Goal: Task Accomplishment & Management: Use online tool/utility

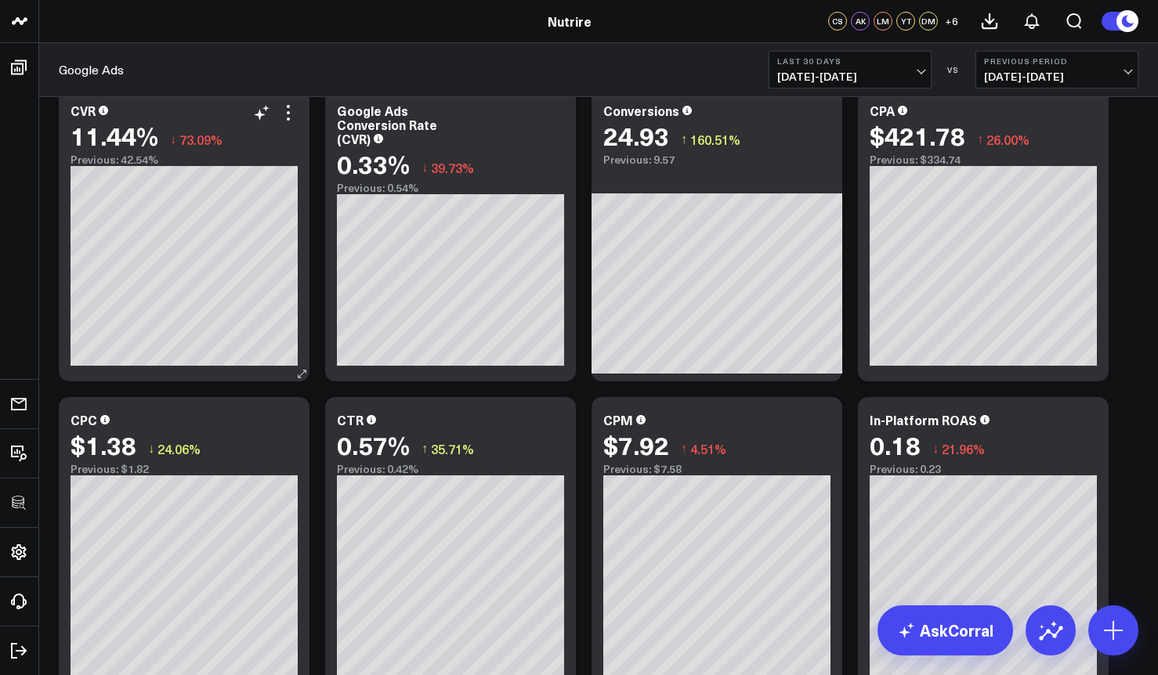
scroll to position [992, 0]
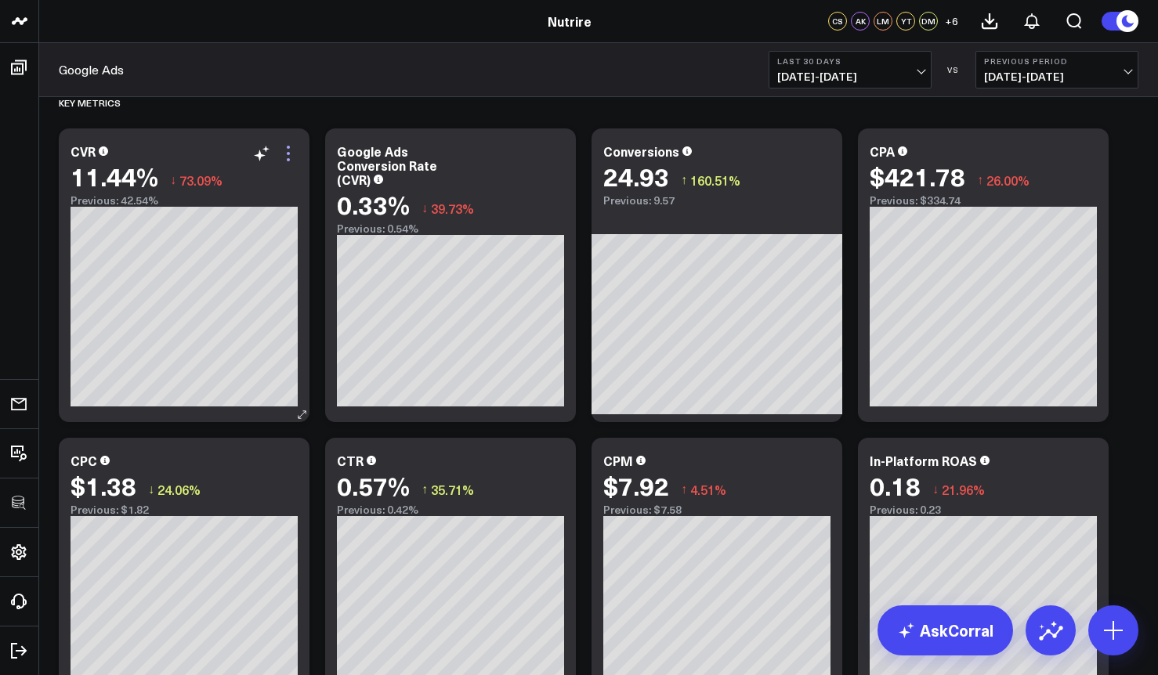
click at [285, 154] on icon at bounding box center [288, 153] width 19 height 19
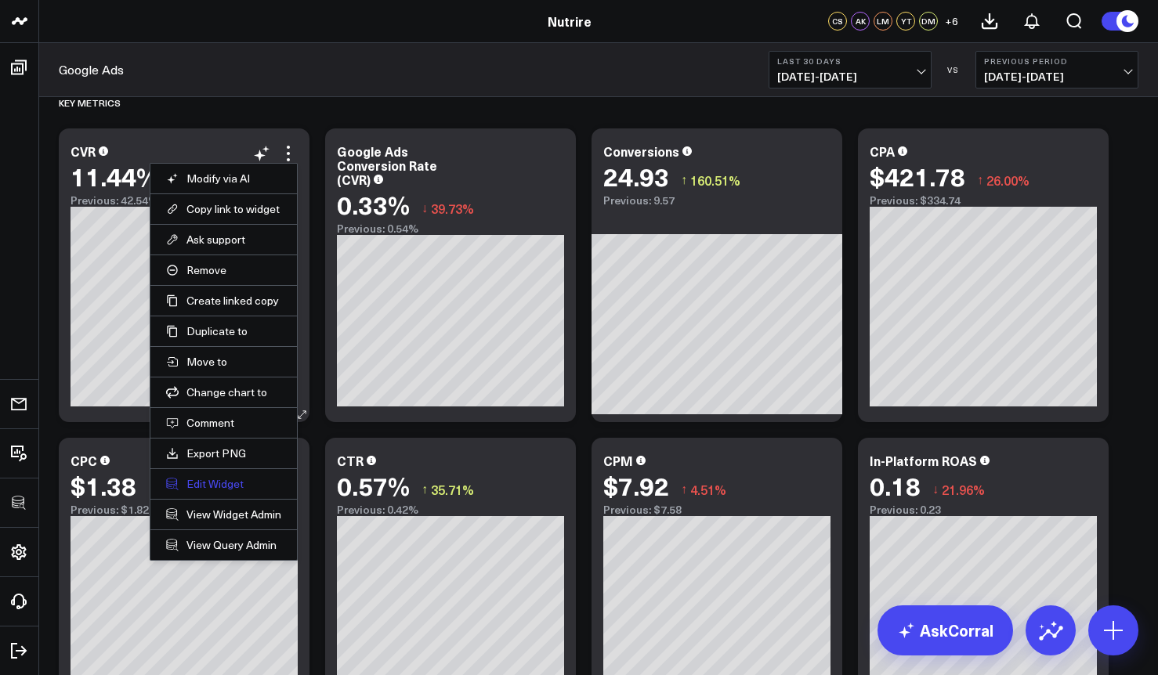
click at [210, 489] on button "Edit Widget" at bounding box center [223, 484] width 115 height 14
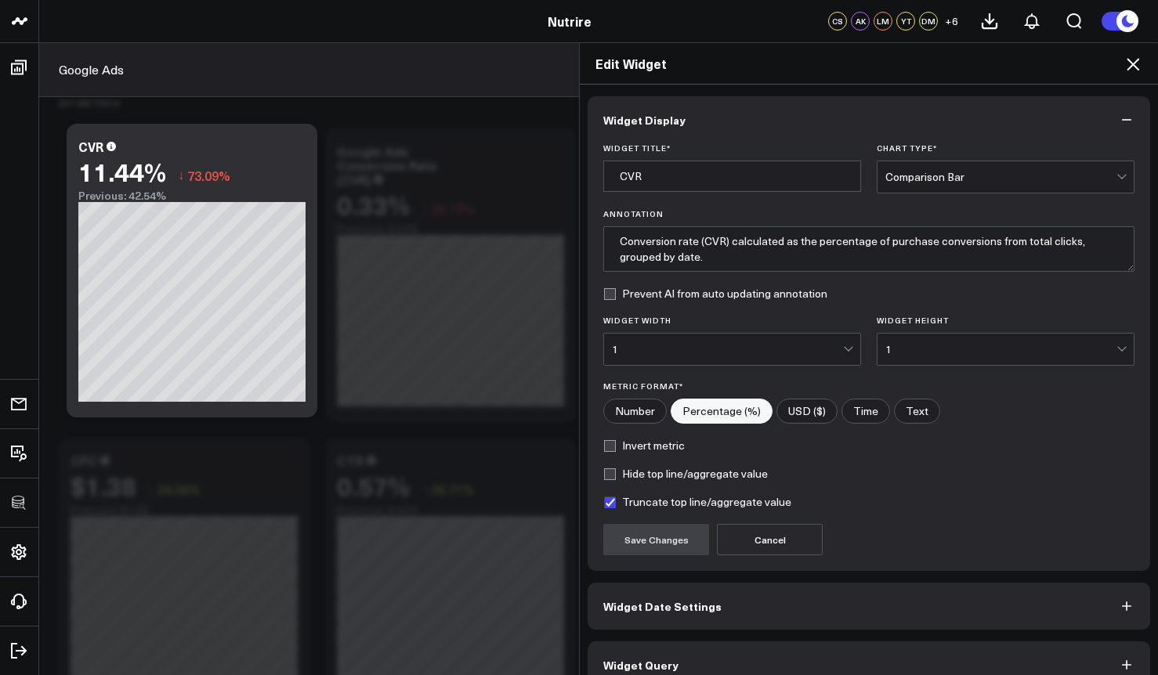
click at [665, 661] on span "Widget Query" at bounding box center [640, 665] width 75 height 13
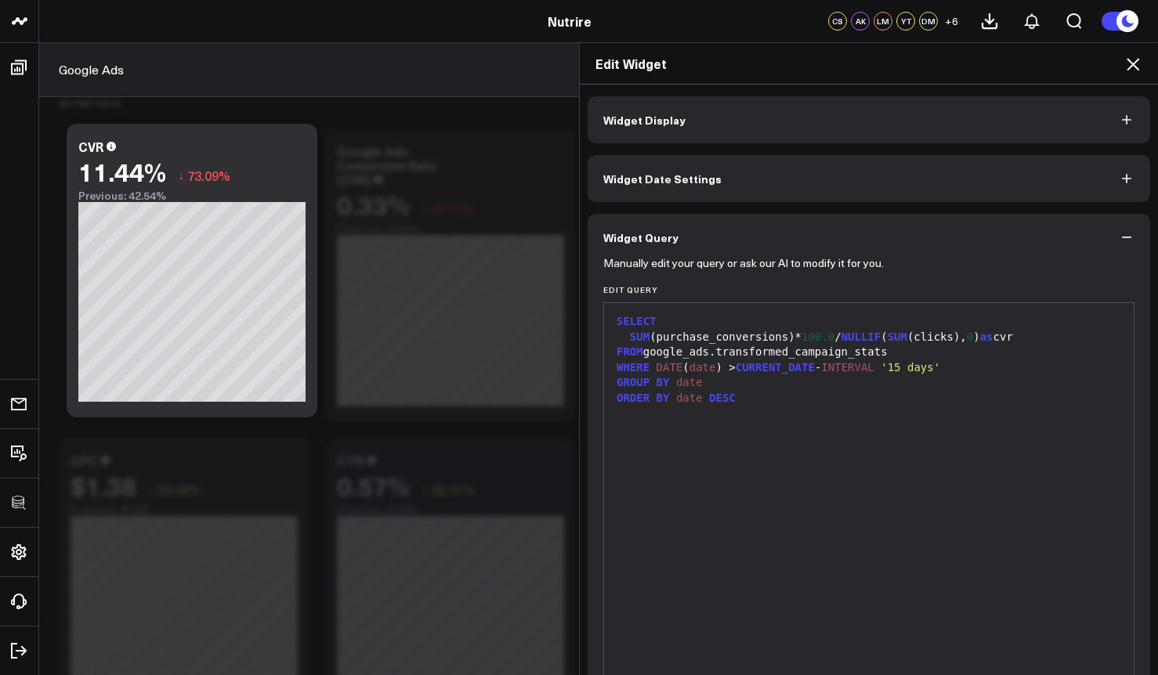
click at [1131, 57] on icon at bounding box center [1132, 64] width 19 height 19
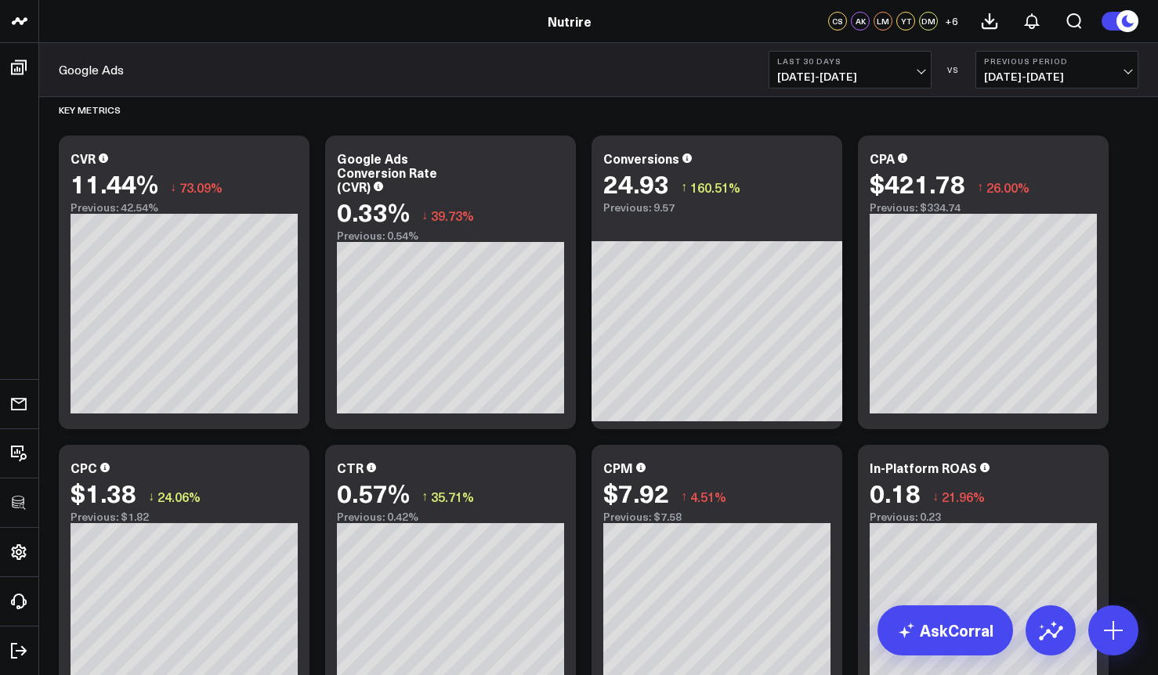
scroll to position [987, 0]
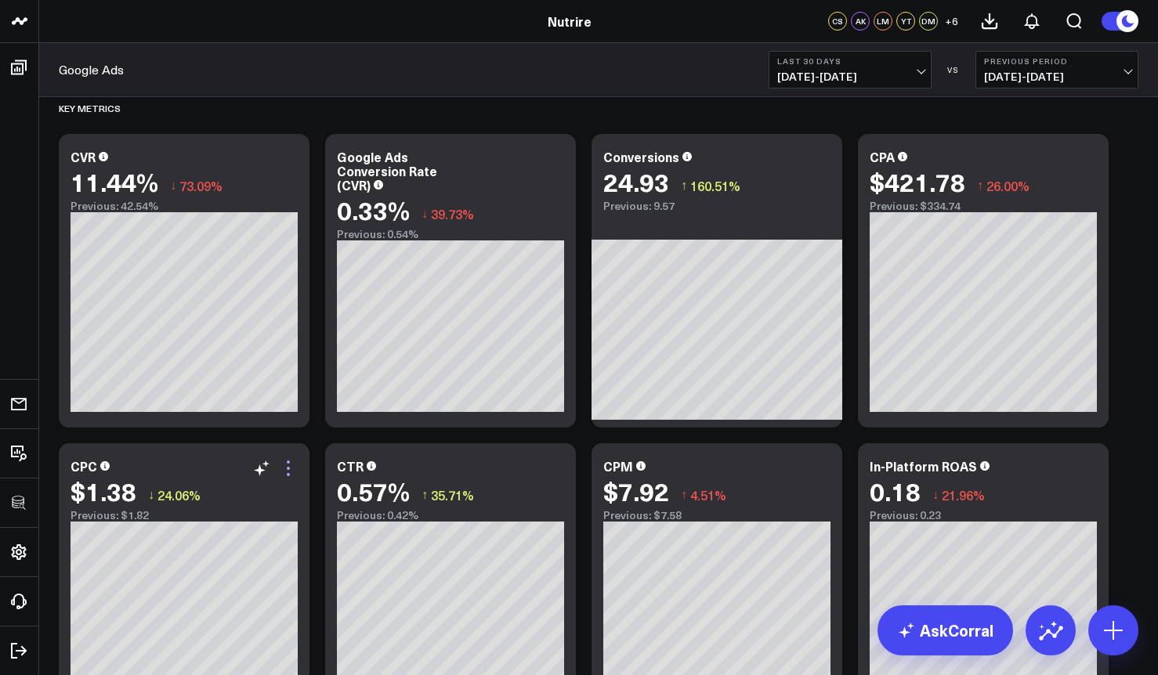
click at [293, 464] on icon at bounding box center [288, 468] width 19 height 19
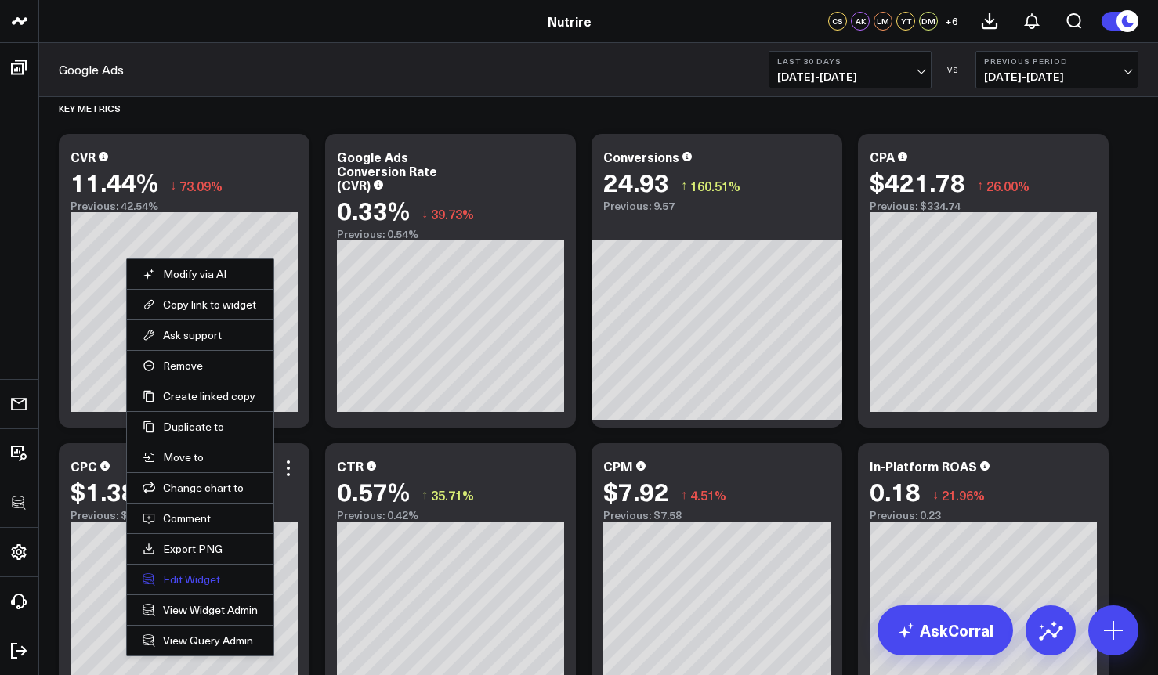
click at [197, 584] on button "Edit Widget" at bounding box center [200, 580] width 115 height 14
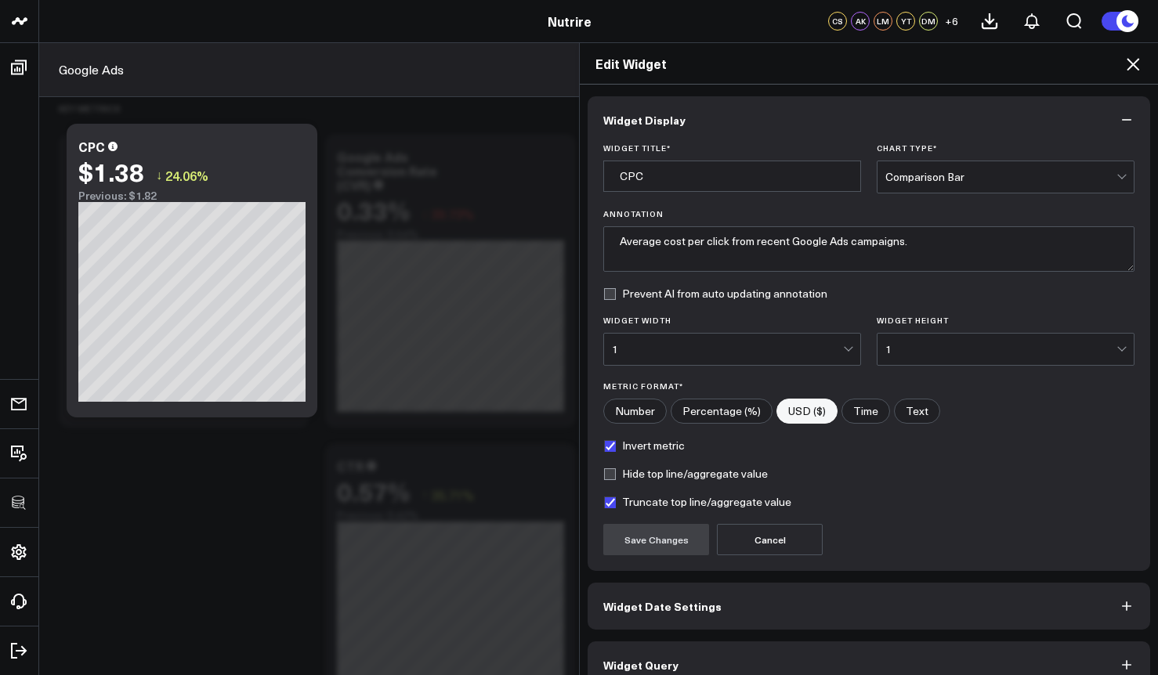
click at [633, 649] on button "Widget Query" at bounding box center [868, 665] width 562 height 47
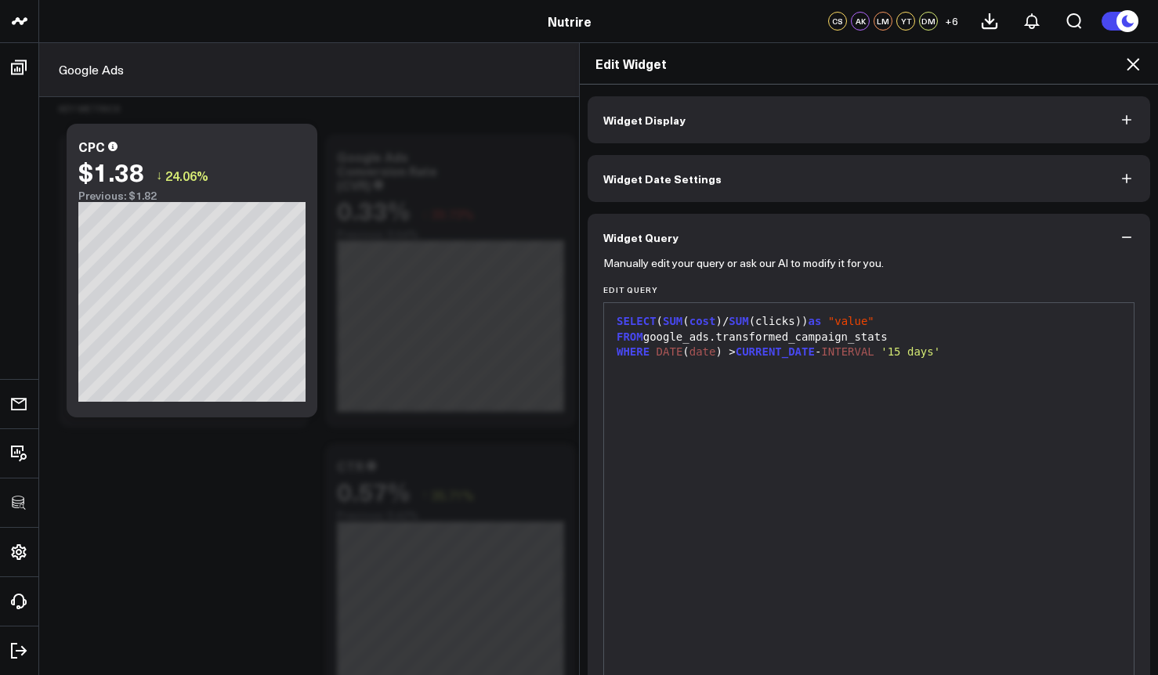
click at [1132, 68] on icon at bounding box center [1132, 64] width 19 height 19
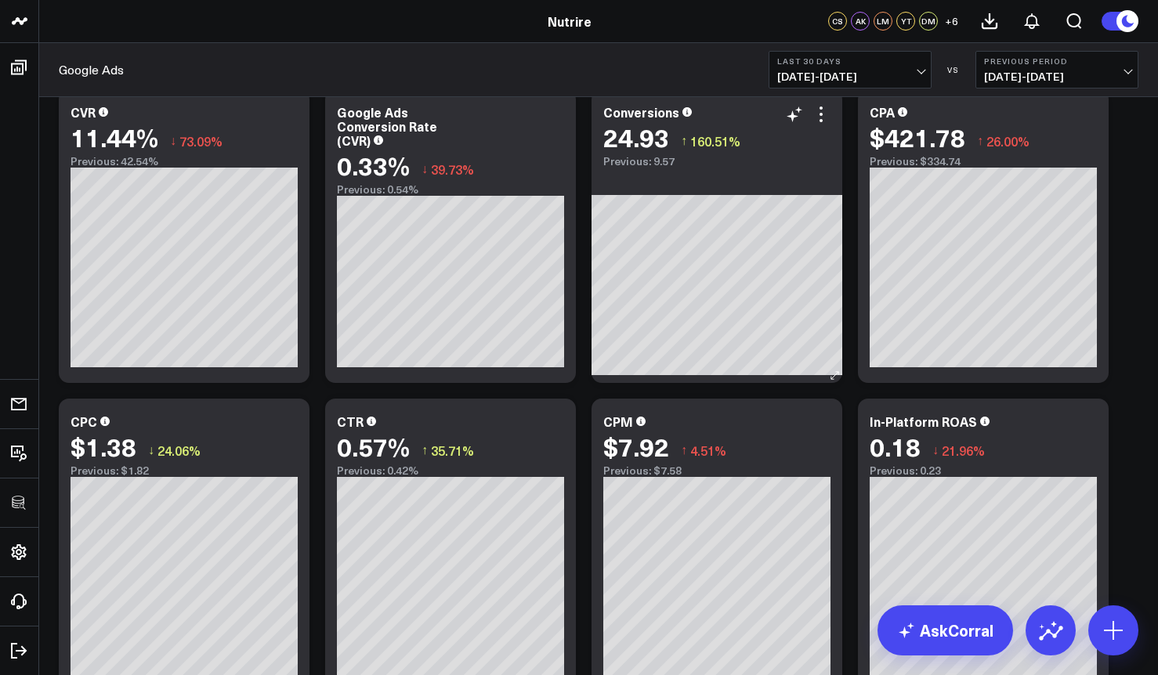
scroll to position [974, 0]
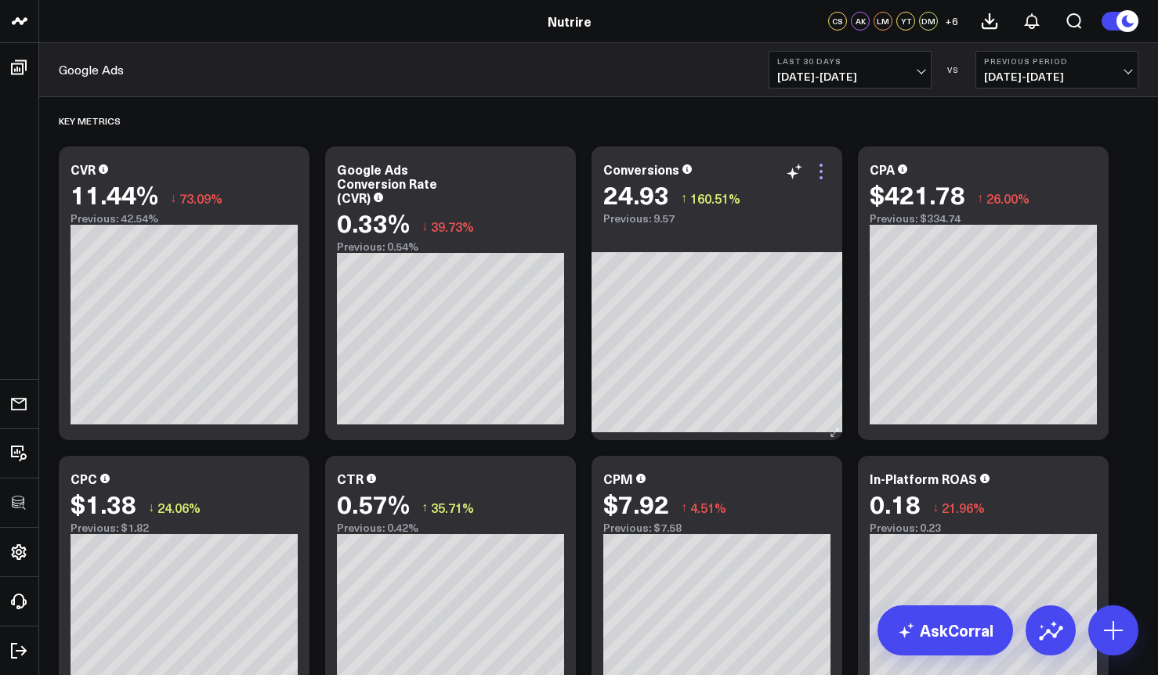
click at [821, 169] on icon at bounding box center [820, 171] width 19 height 19
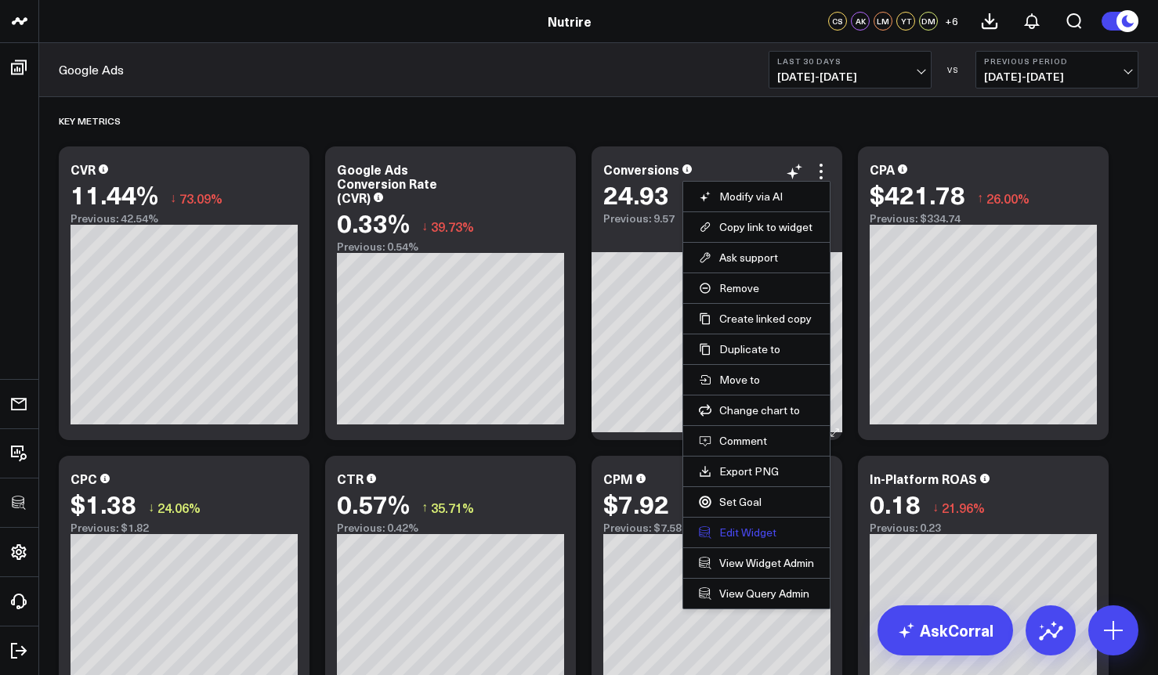
click at [728, 529] on button "Edit Widget" at bounding box center [756, 533] width 115 height 14
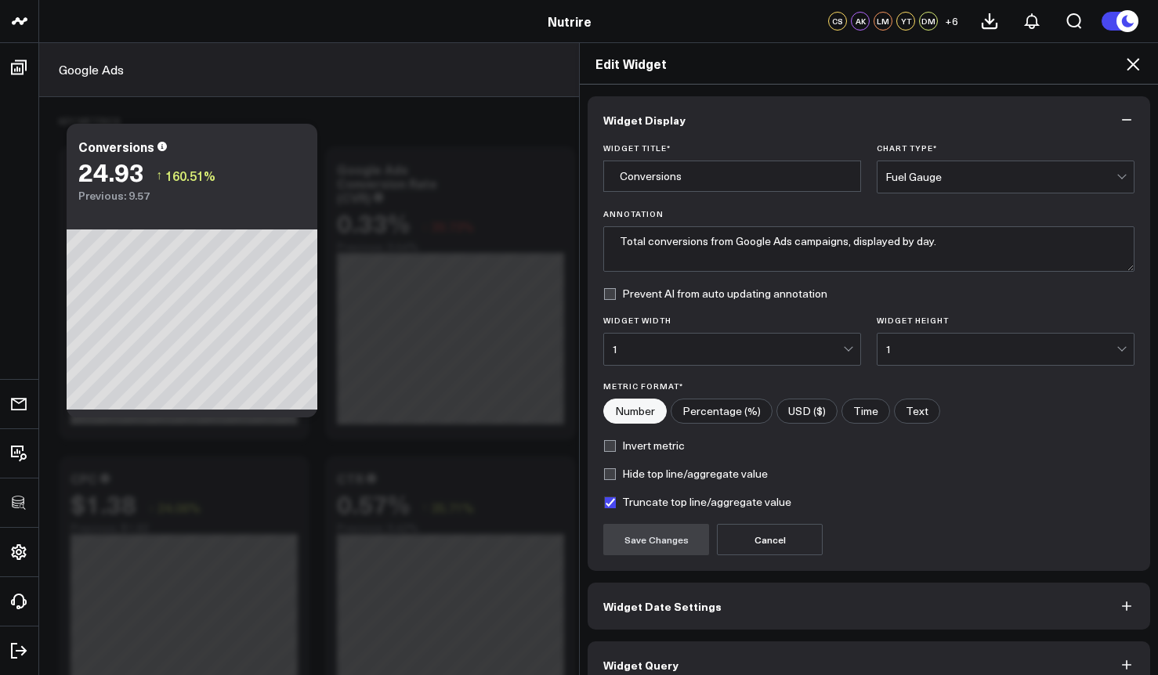
click at [679, 657] on button "Widget Query" at bounding box center [868, 665] width 562 height 47
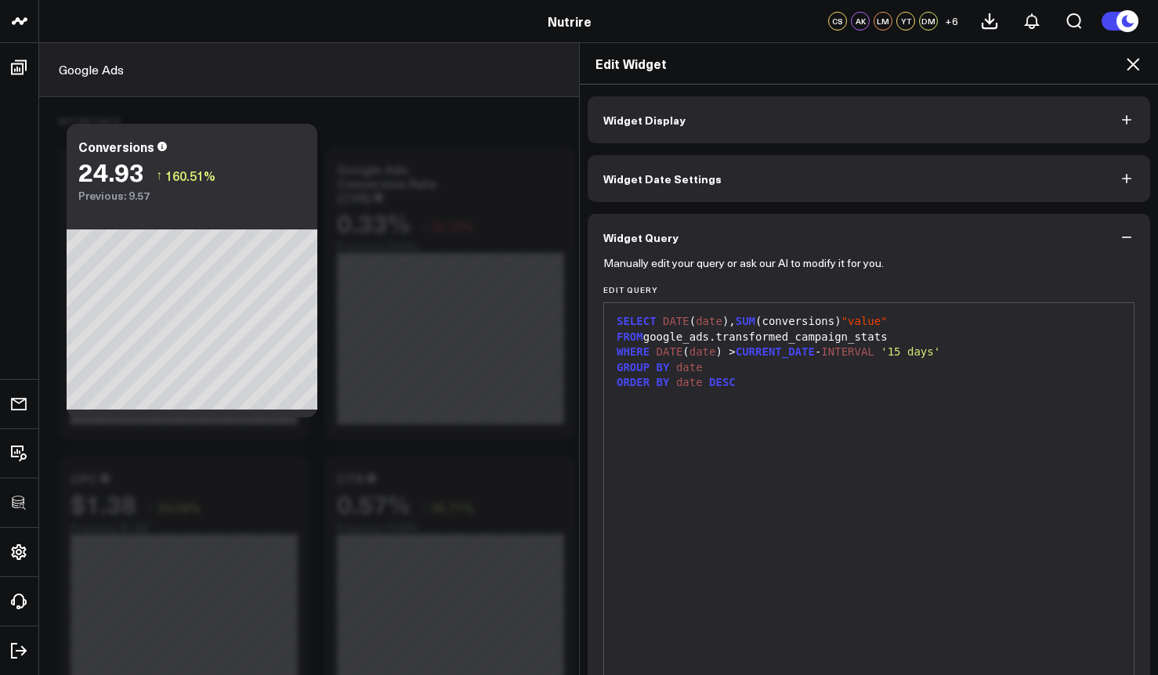
click at [1132, 55] on icon at bounding box center [1132, 64] width 19 height 19
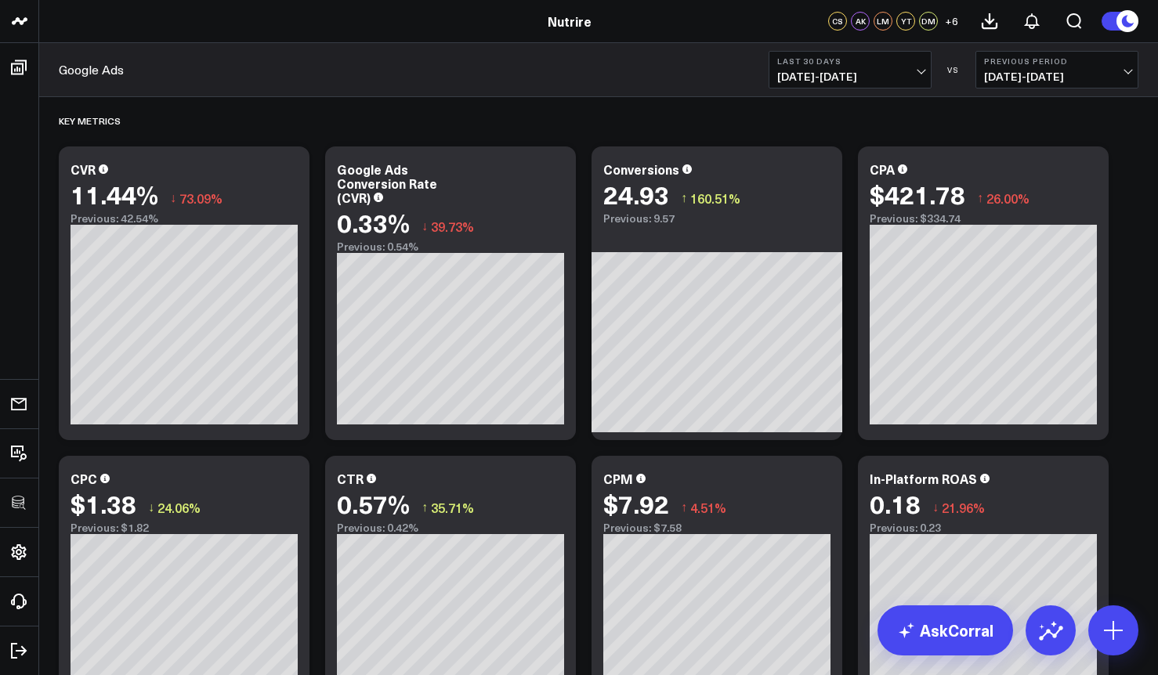
click at [839, 64] on b "Last 30 Days" at bounding box center [850, 60] width 146 height 9
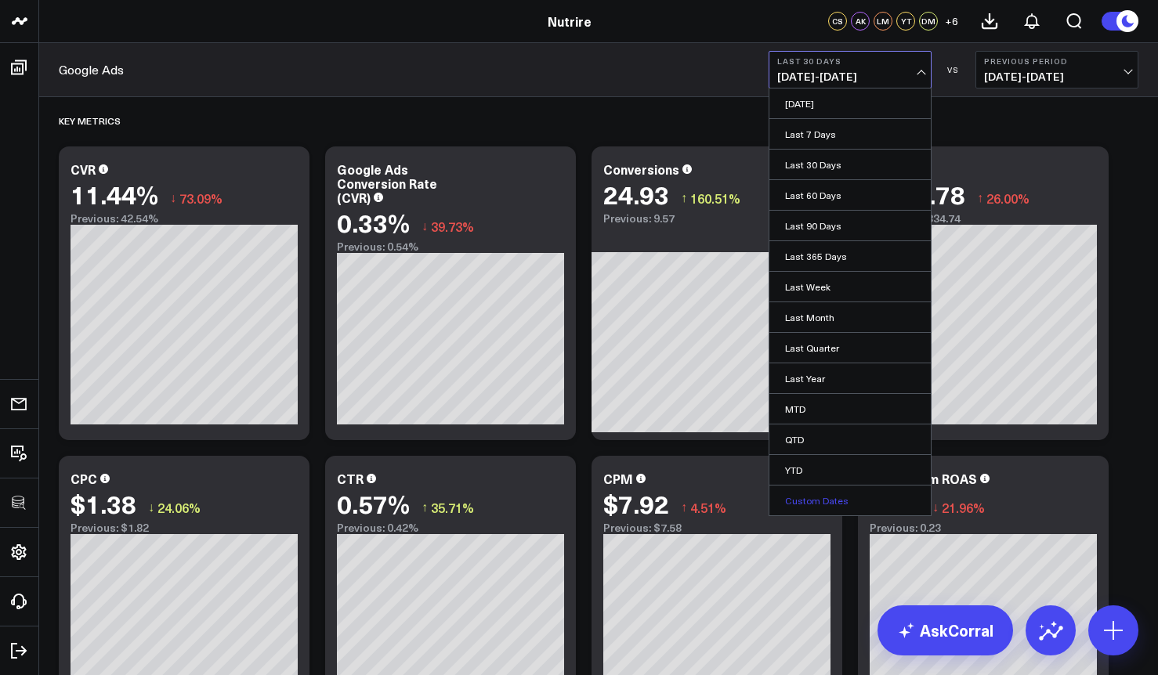
click at [798, 489] on link "Custom Dates" at bounding box center [849, 501] width 161 height 30
select select "8"
select select "2025"
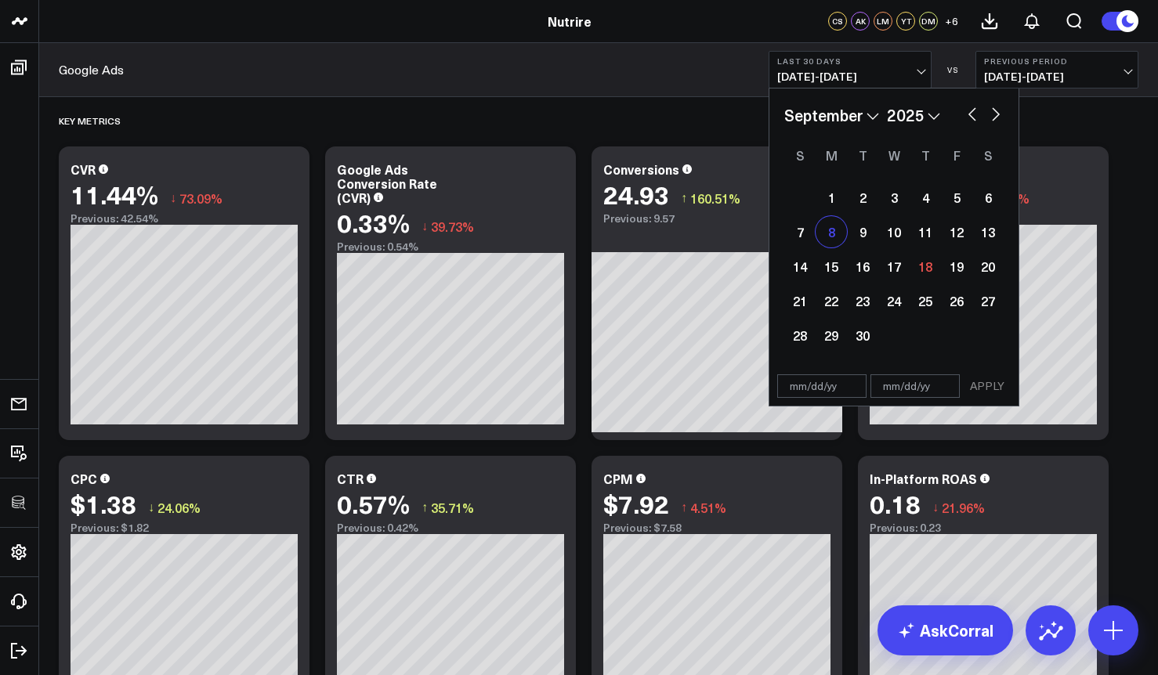
click at [824, 236] on div "8" at bounding box center [830, 231] width 31 height 31
type input "[DATE]"
select select "8"
select select "2025"
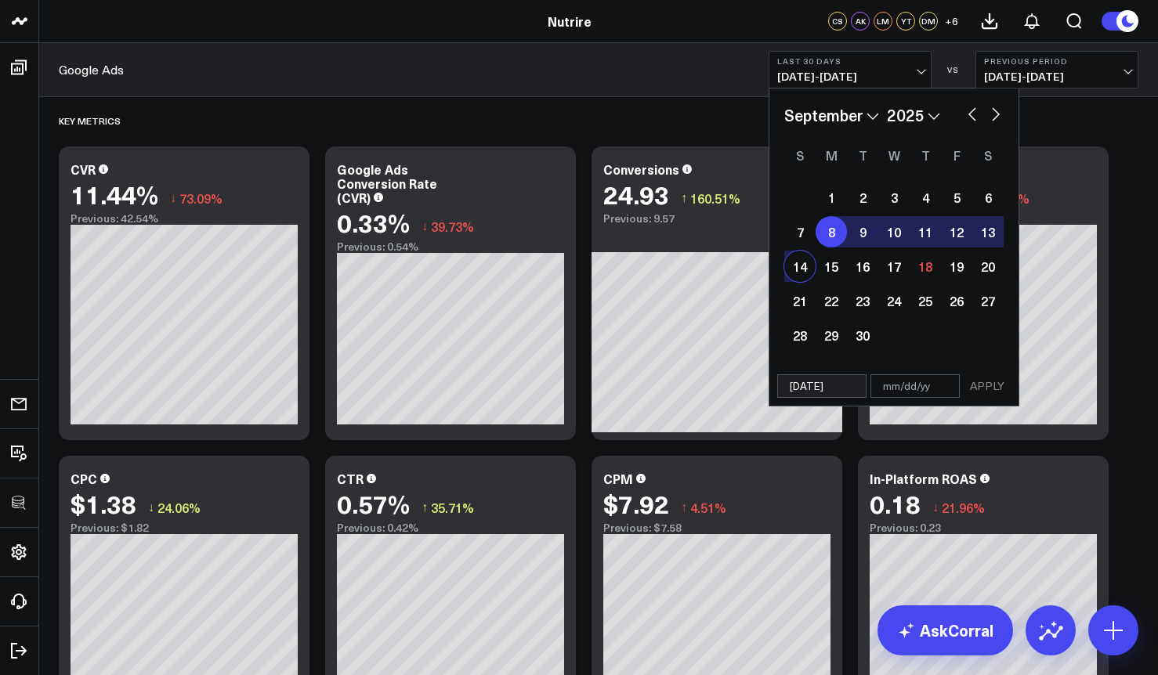
click at [807, 258] on div "14" at bounding box center [799, 266] width 31 height 31
type input "[DATE]"
select select "8"
select select "2025"
click at [982, 386] on button "APPLY" at bounding box center [986, 385] width 47 height 23
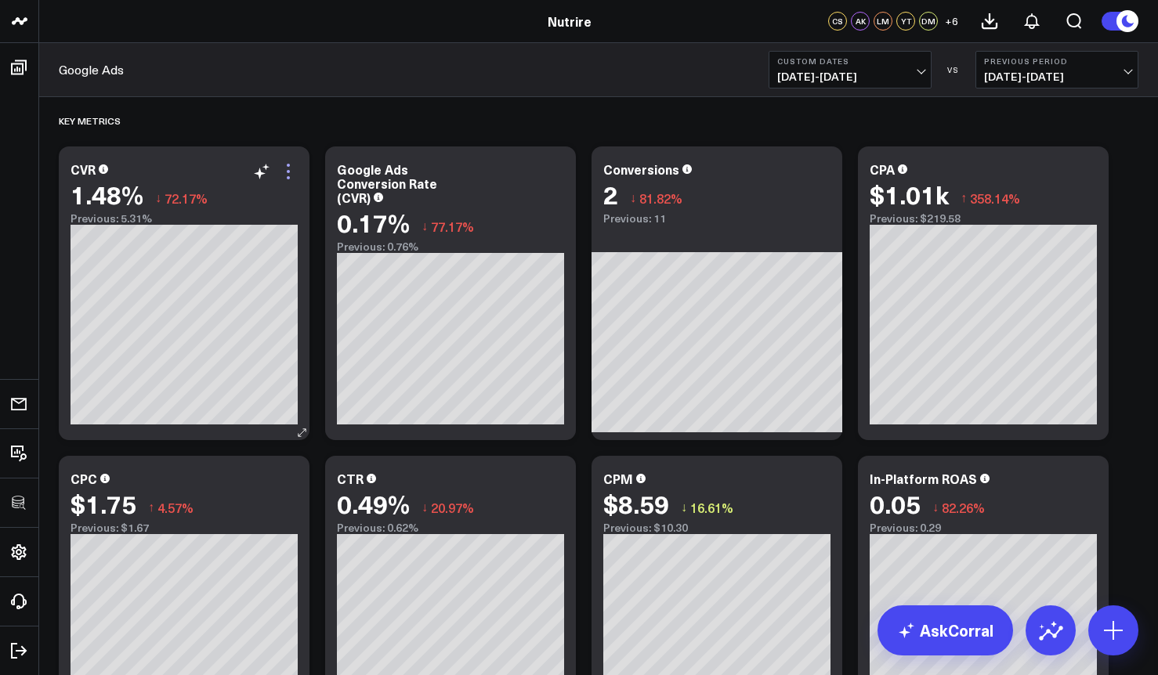
click at [287, 176] on icon at bounding box center [288, 171] width 19 height 19
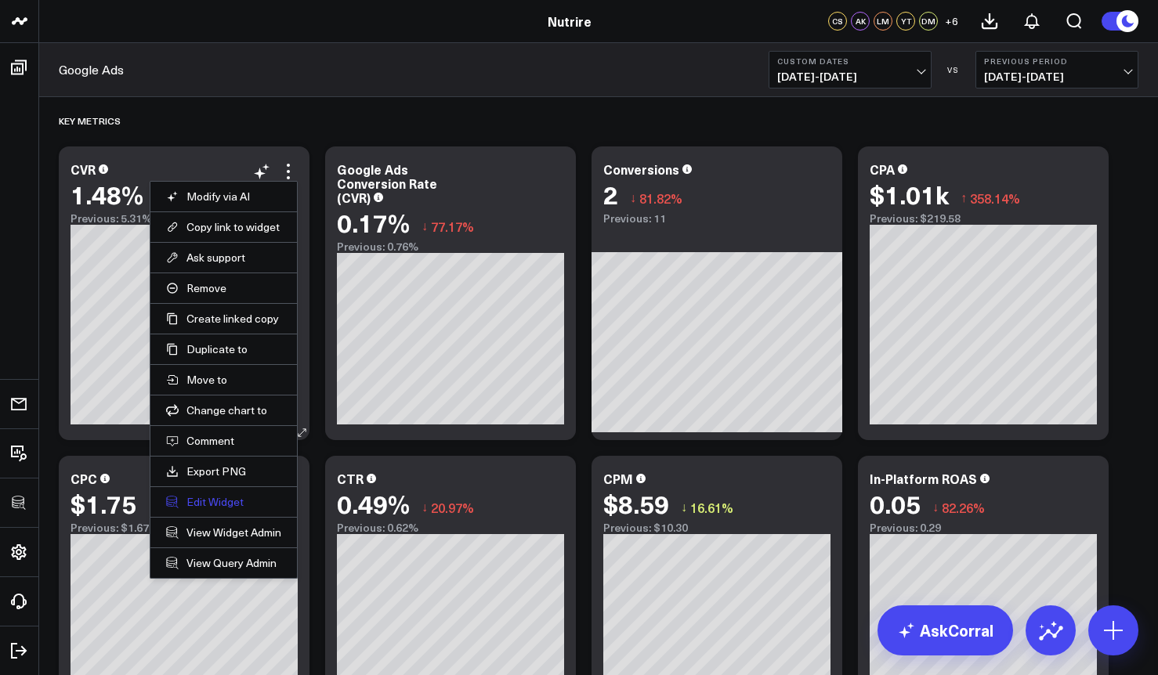
click at [209, 501] on button "Edit Widget" at bounding box center [223, 502] width 115 height 14
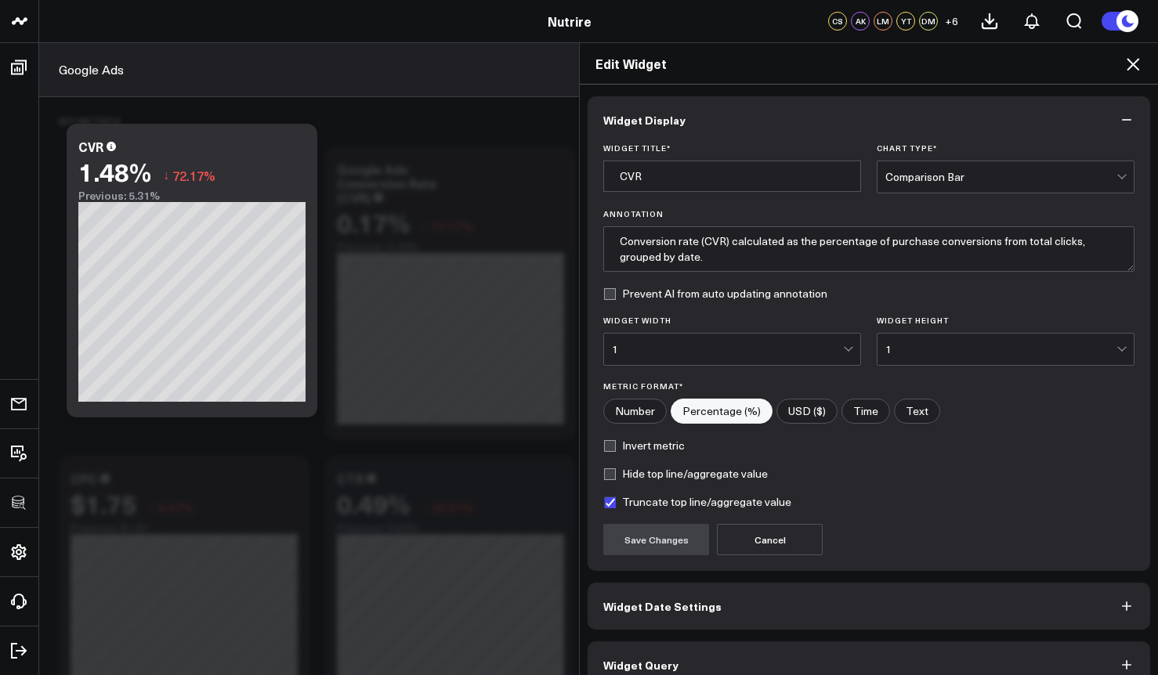
click at [667, 659] on span "Widget Query" at bounding box center [640, 665] width 75 height 13
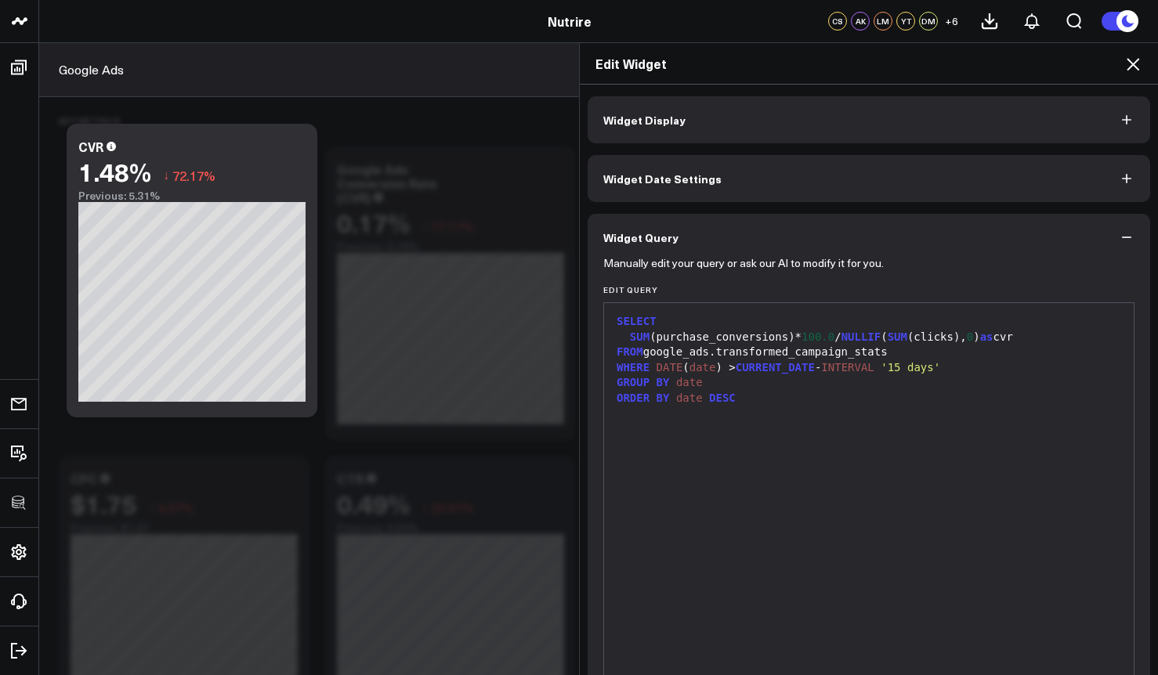
click at [717, 335] on div "SUM (purchase_conversions)* 100.0 / NULLIF ( SUM (clicks), 0 ) as cvr" at bounding box center [869, 338] width 514 height 16
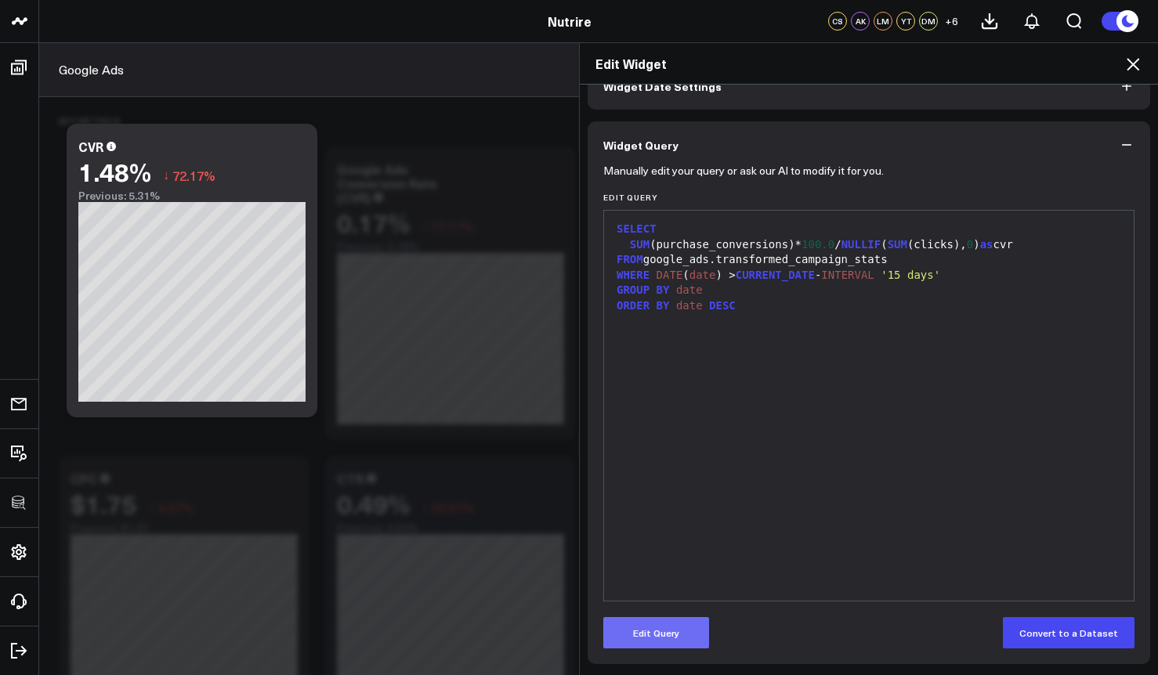
click at [627, 642] on button "Edit Query" at bounding box center [656, 632] width 106 height 31
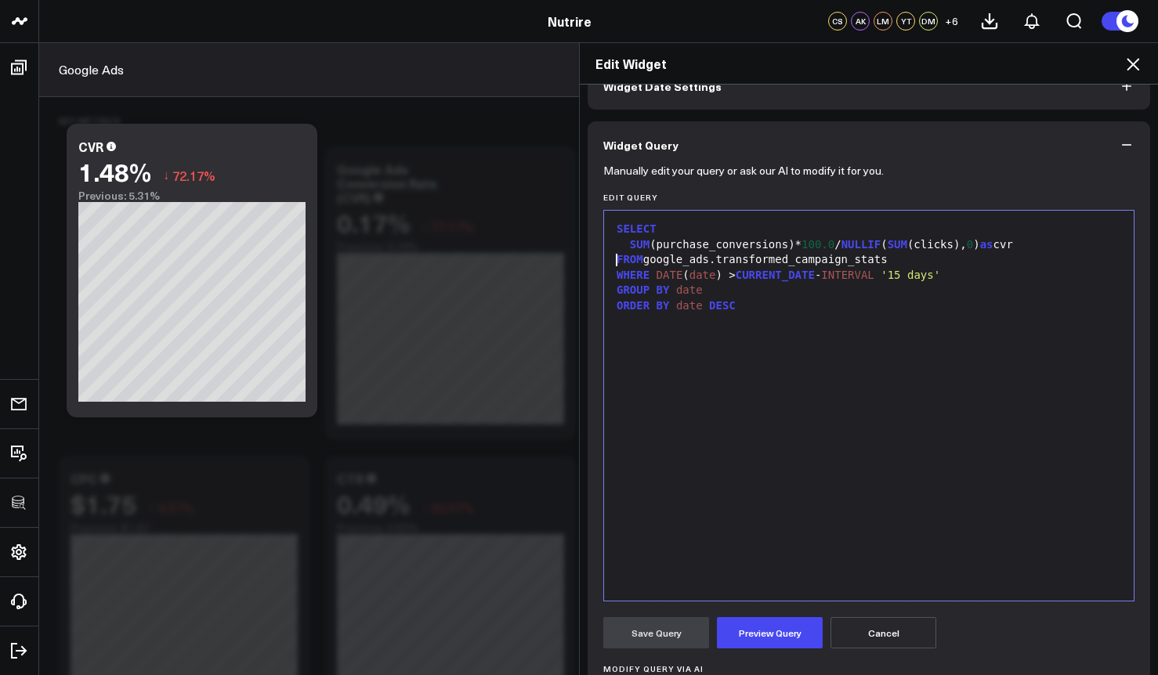
click at [717, 252] on div "FROM google_ads.transformed_campaign_stats" at bounding box center [869, 260] width 514 height 16
click at [717, 244] on div "SUM (purchase_conversions)* 100.0 / NULLIF ( SUM (clicks), 0 ) as cvr" at bounding box center [869, 245] width 514 height 16
click at [768, 631] on button "Preview Query" at bounding box center [770, 632] width 106 height 31
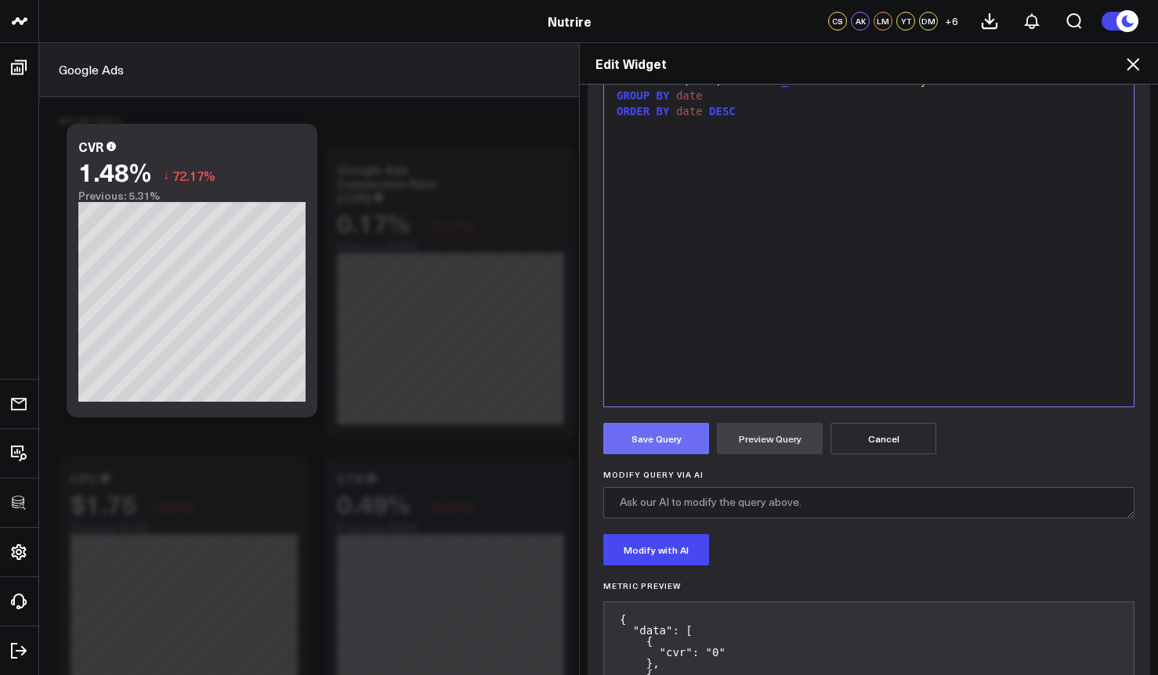
click at [658, 446] on button "Save Query" at bounding box center [656, 438] width 106 height 31
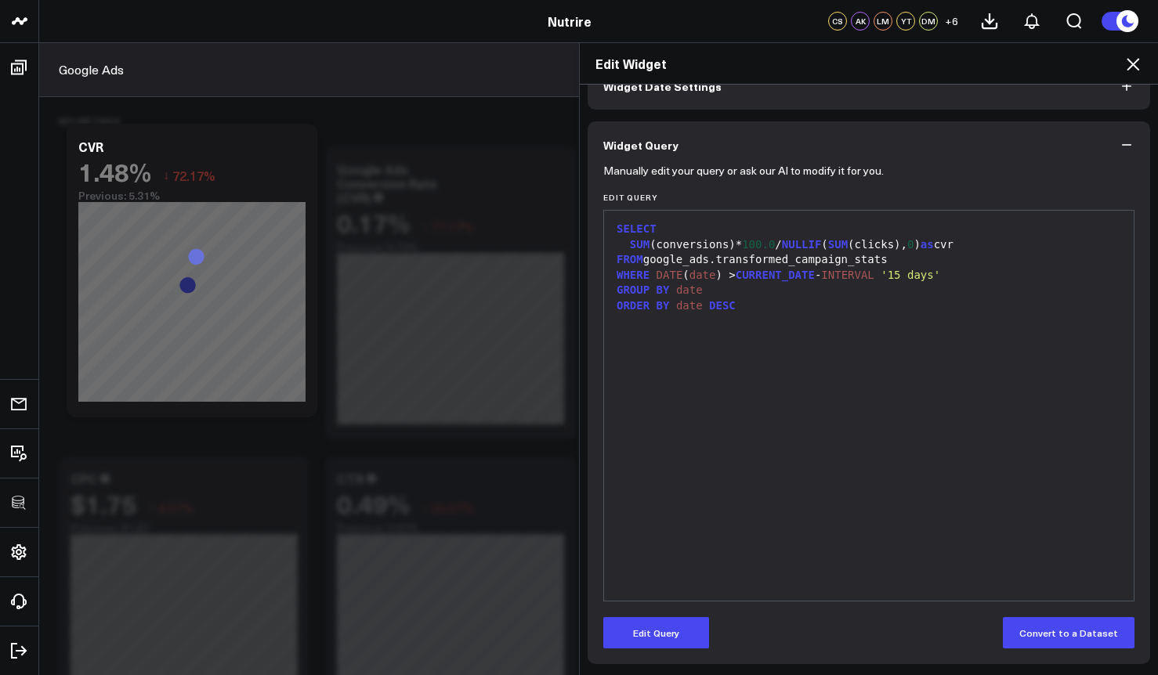
scroll to position [92, 0]
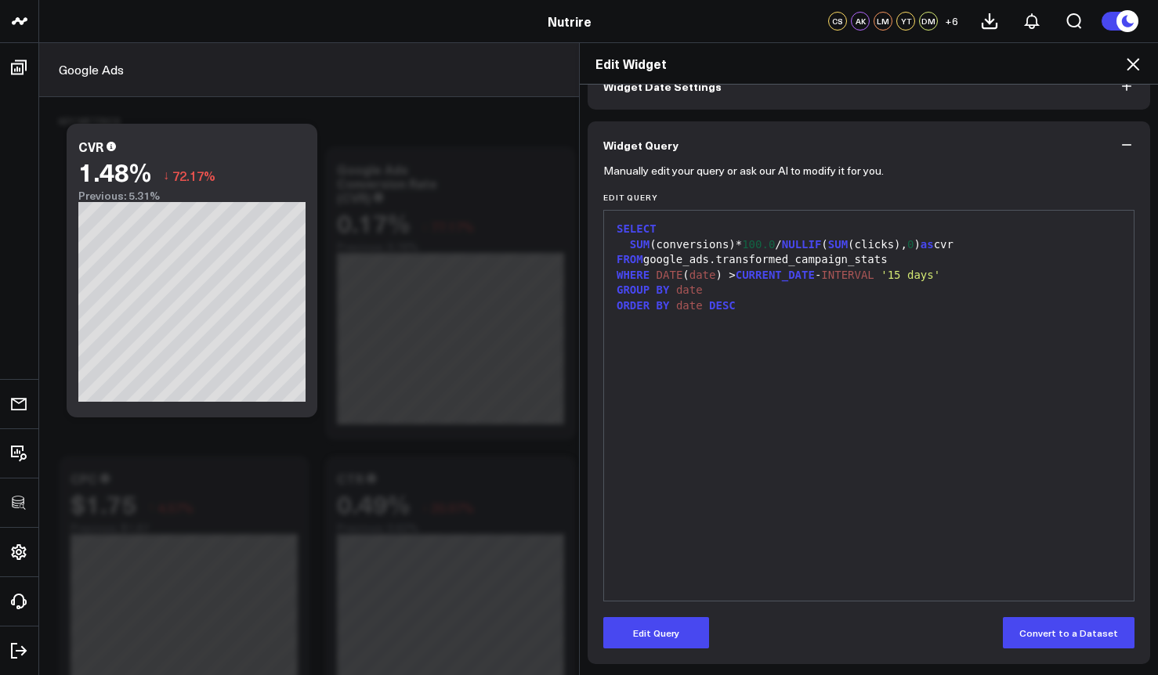
click at [1135, 62] on icon at bounding box center [1132, 64] width 19 height 19
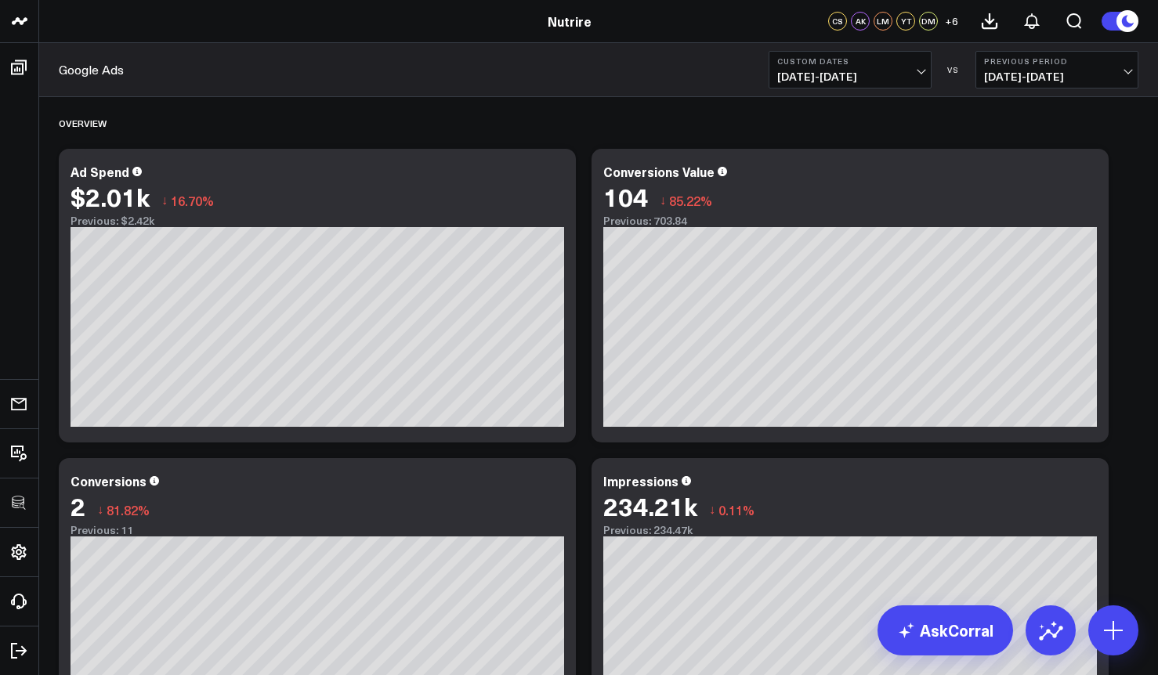
scroll to position [13, 0]
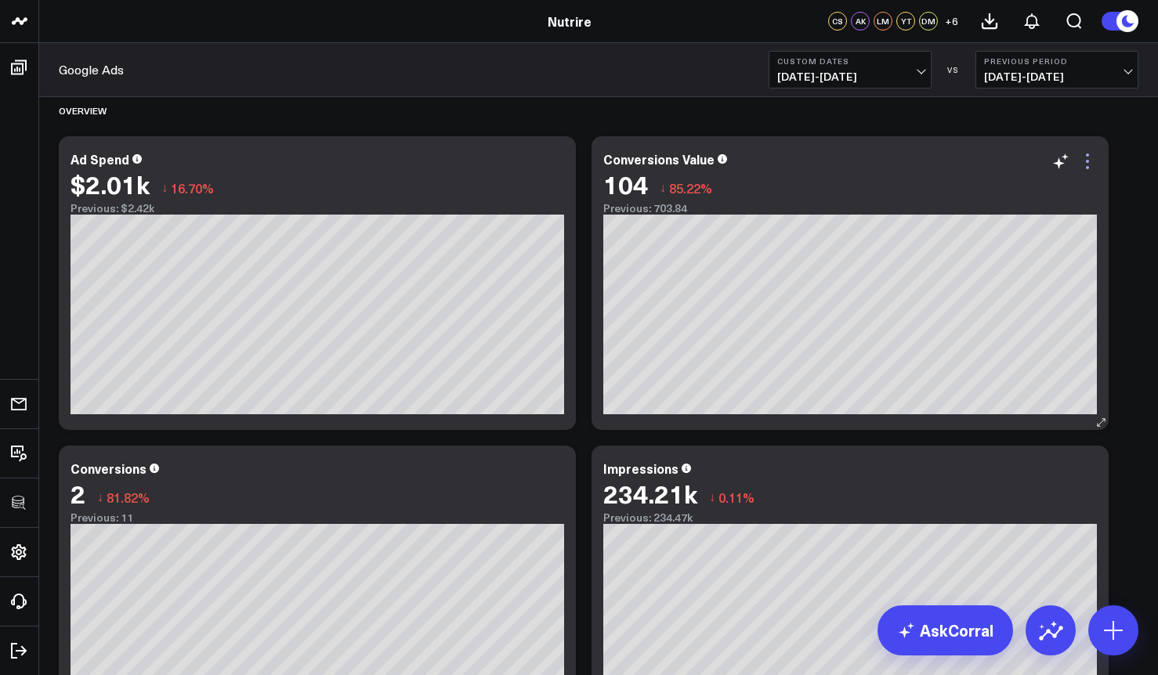
click at [1086, 152] on icon at bounding box center [1087, 161] width 19 height 19
click at [555, 476] on icon at bounding box center [554, 476] width 3 height 3
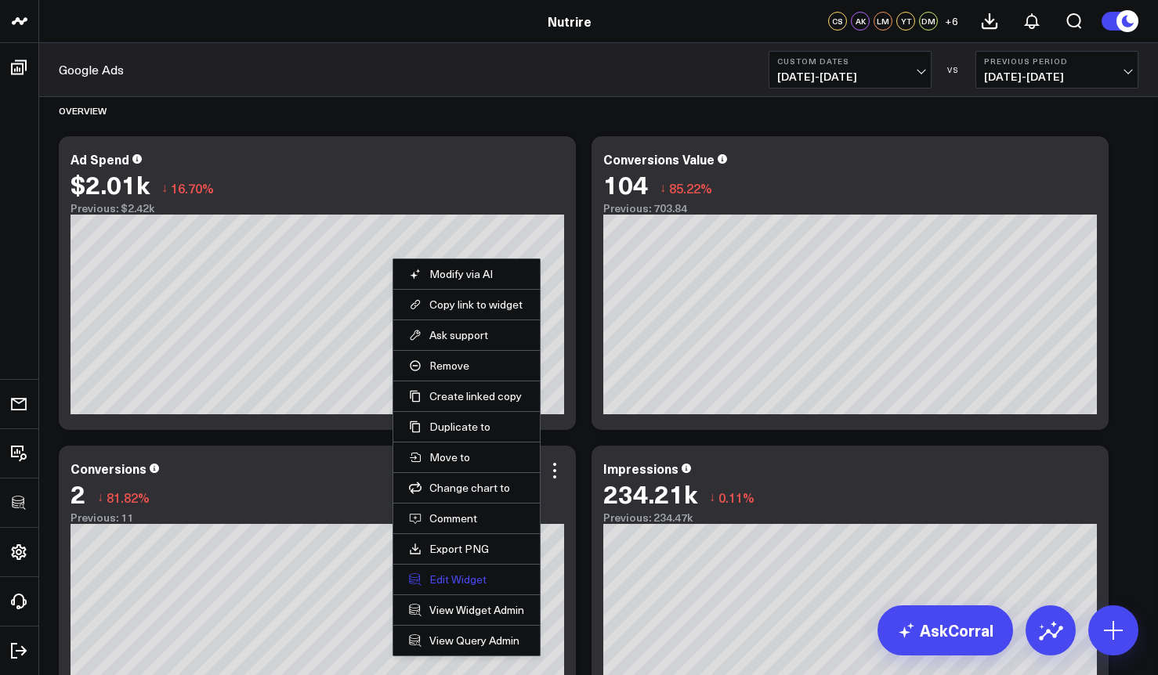
click at [473, 577] on button "Edit Widget" at bounding box center [466, 580] width 115 height 14
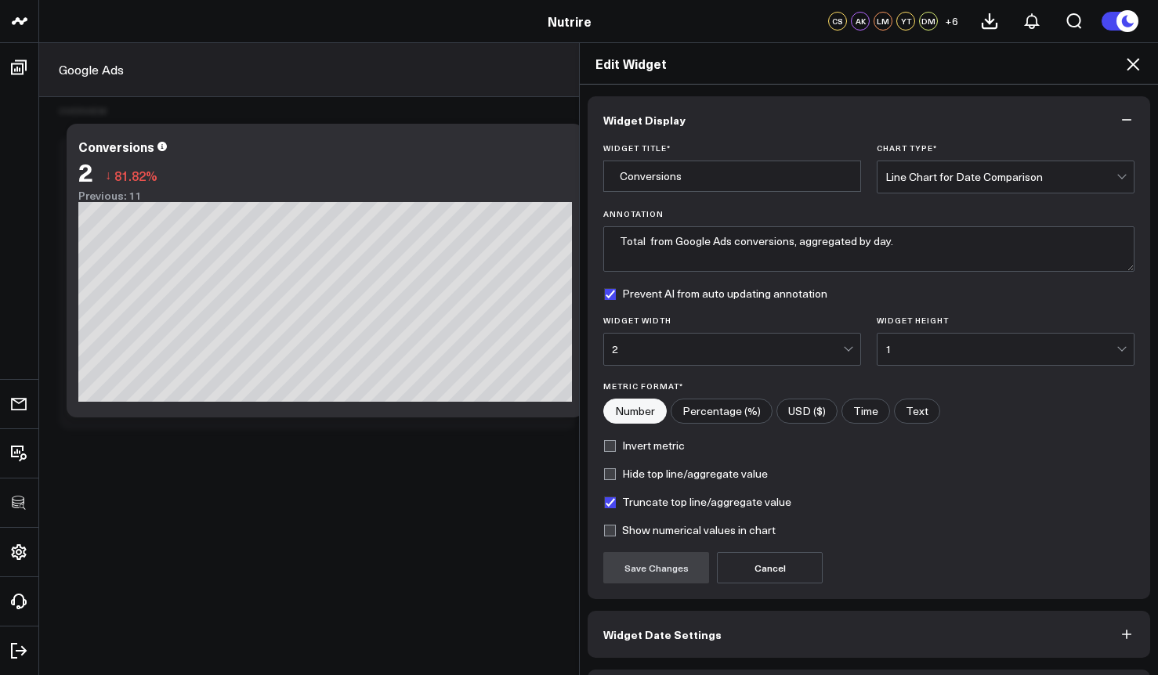
click at [634, 637] on span "Widget Date Settings" at bounding box center [662, 634] width 118 height 13
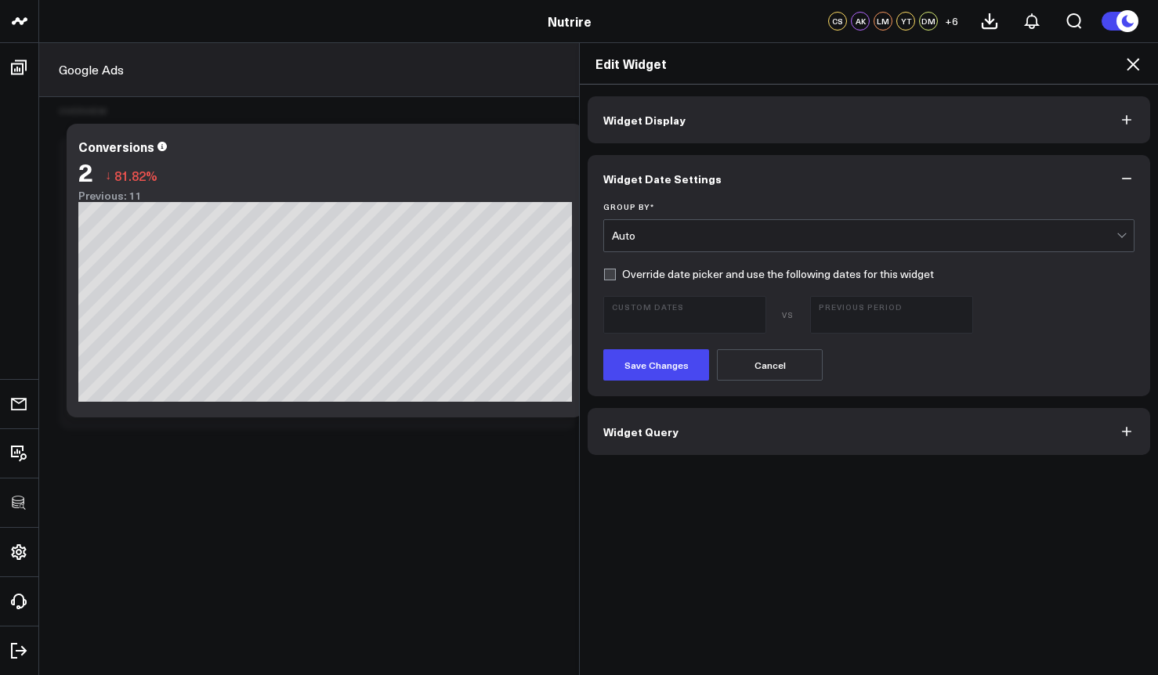
click at [686, 436] on button "Widget Query" at bounding box center [868, 431] width 562 height 47
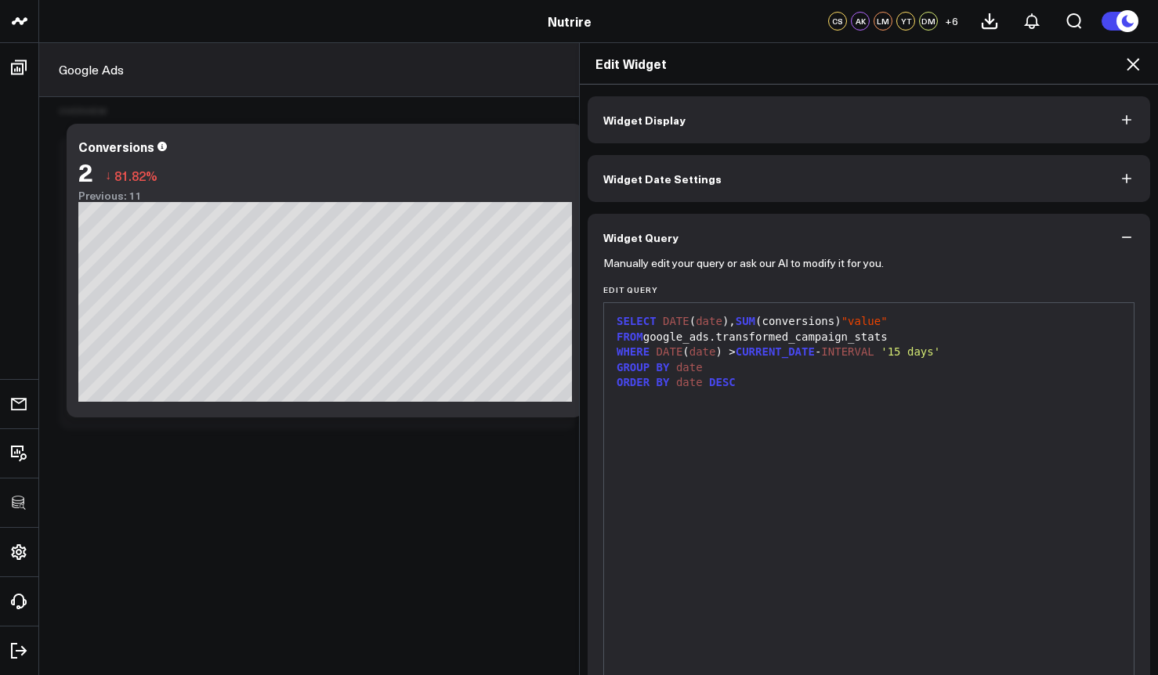
click at [1140, 71] on icon at bounding box center [1132, 64] width 19 height 19
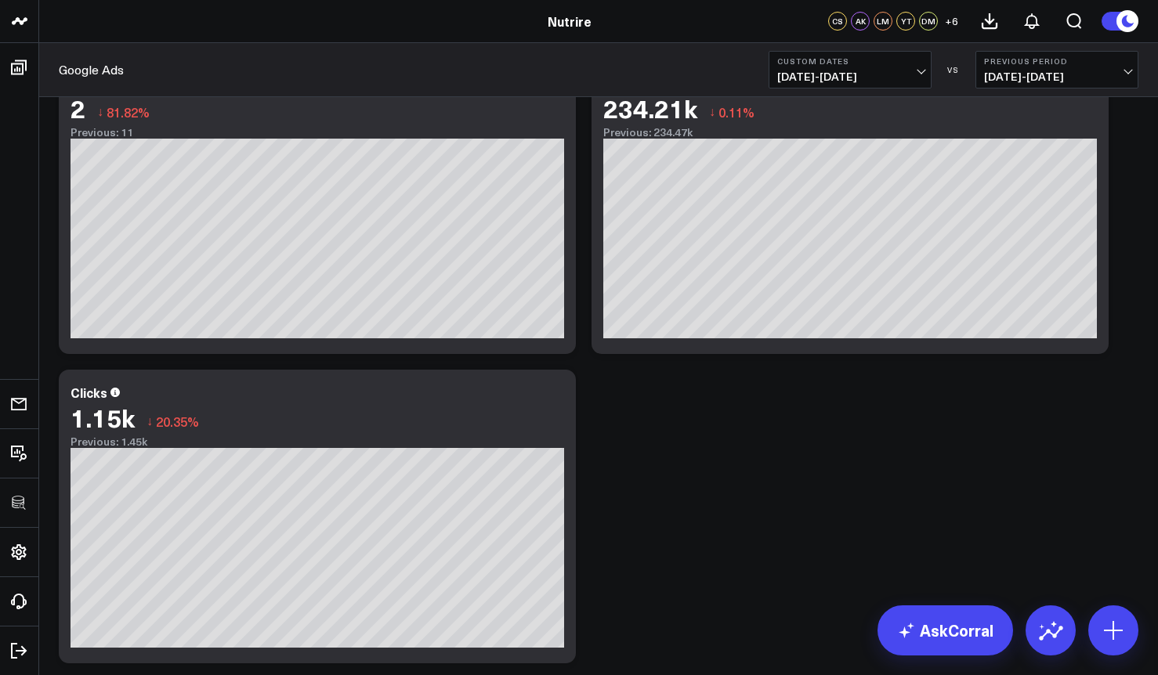
scroll to position [399, 0]
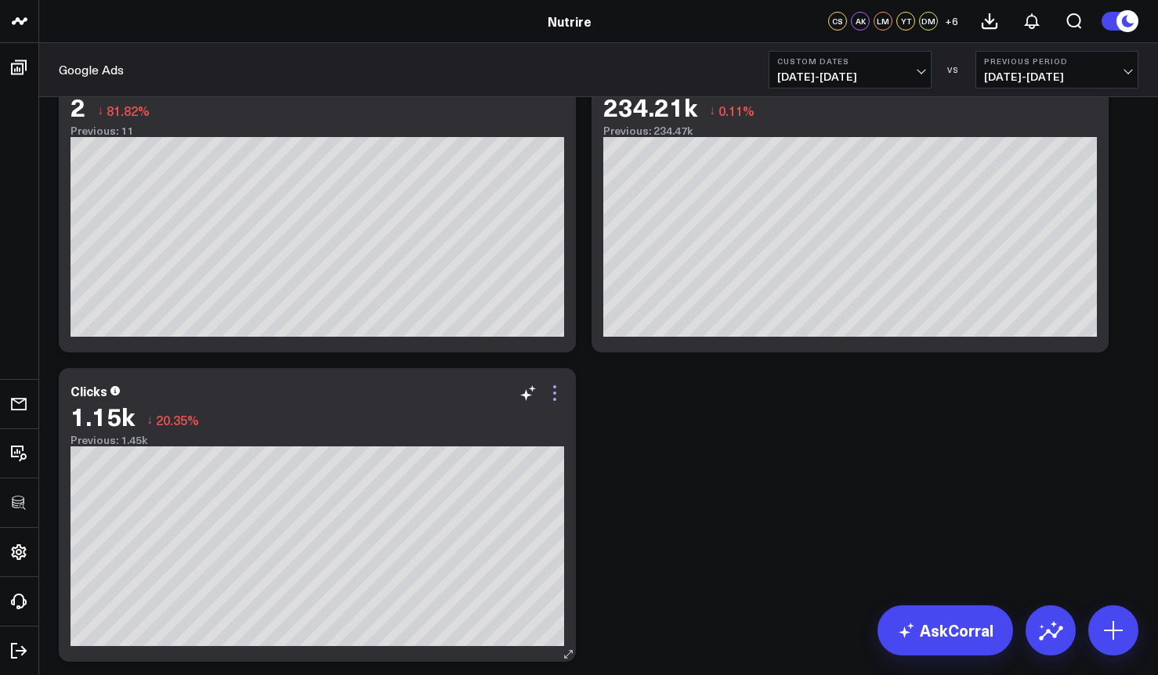
click at [559, 396] on icon at bounding box center [554, 393] width 19 height 19
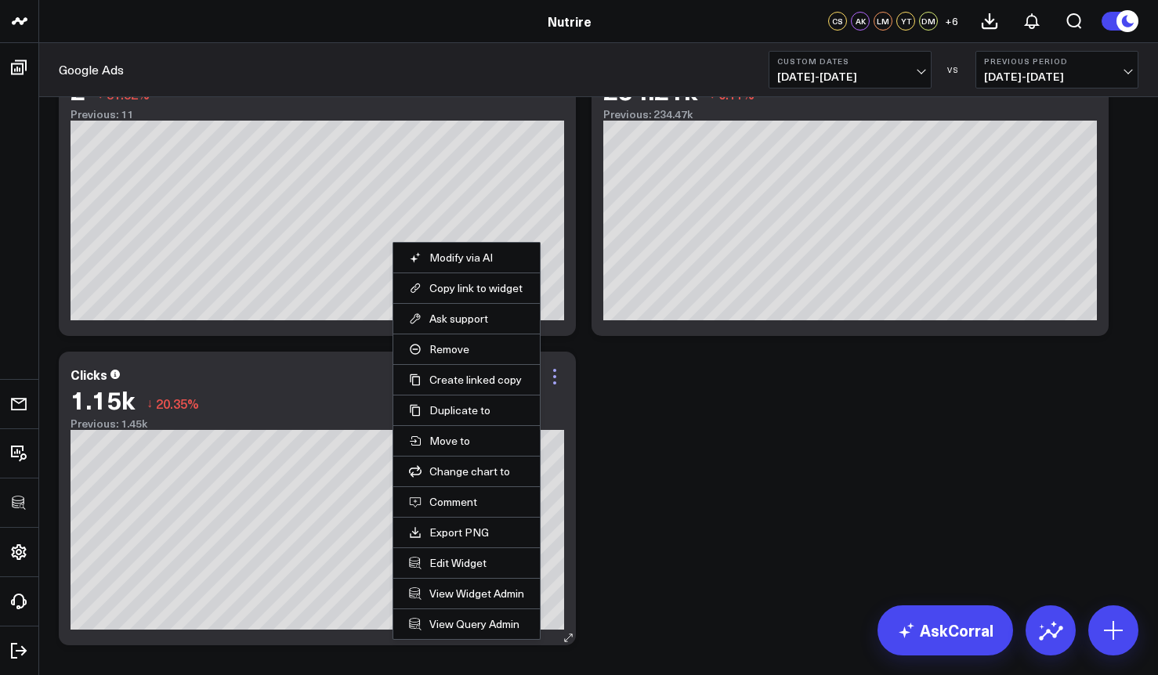
scroll to position [417, 0]
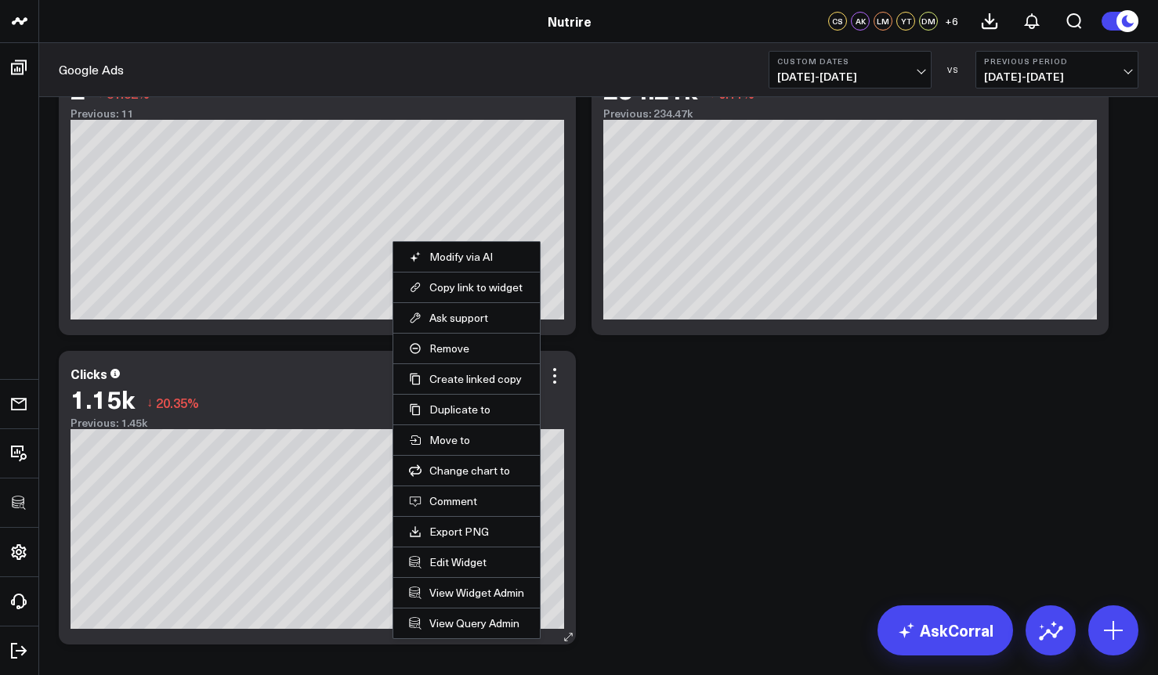
click at [446, 552] on li "Edit Widget" at bounding box center [466, 562] width 146 height 31
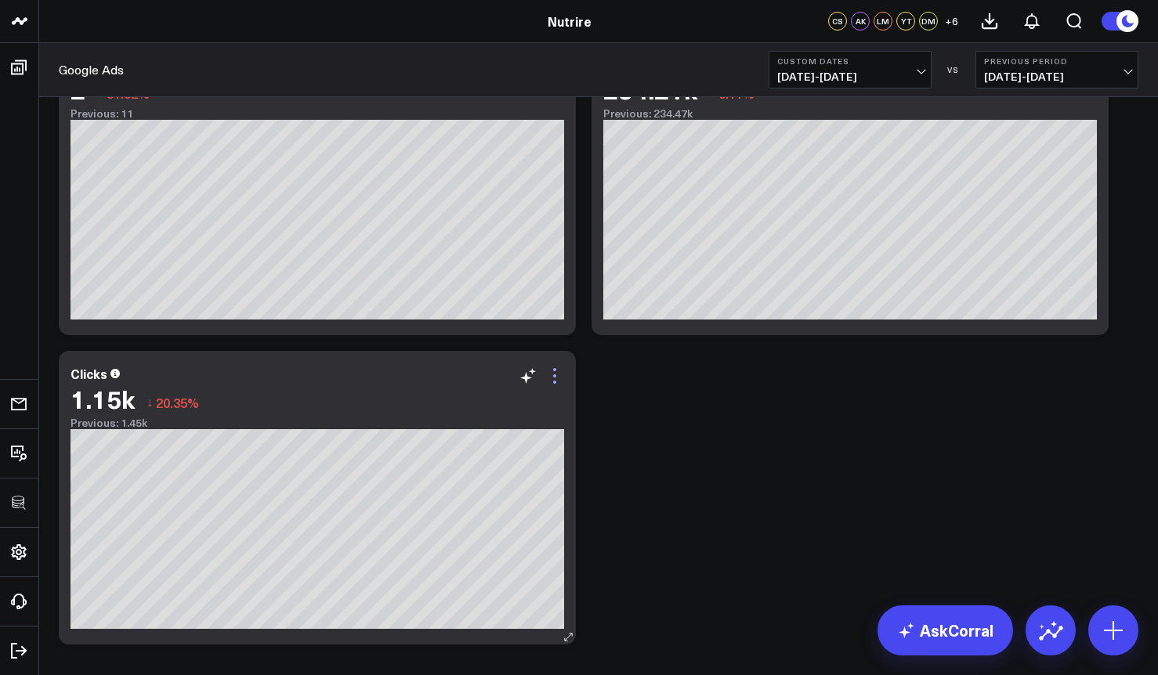
click at [557, 374] on icon at bounding box center [554, 376] width 19 height 19
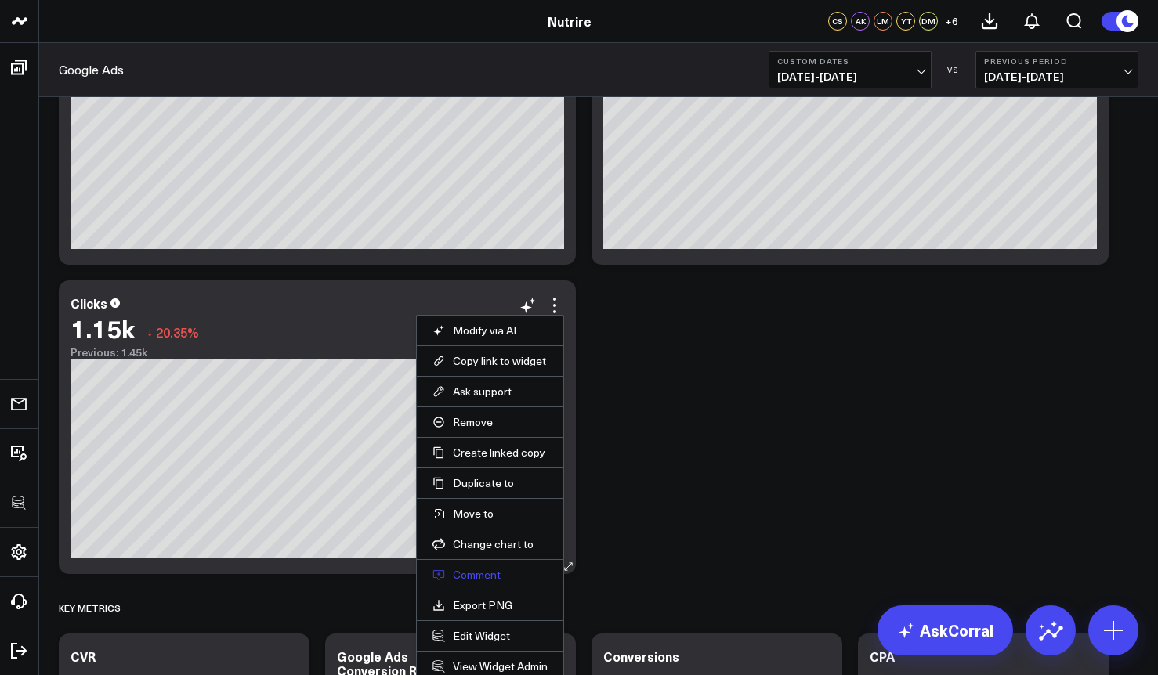
scroll to position [502, 0]
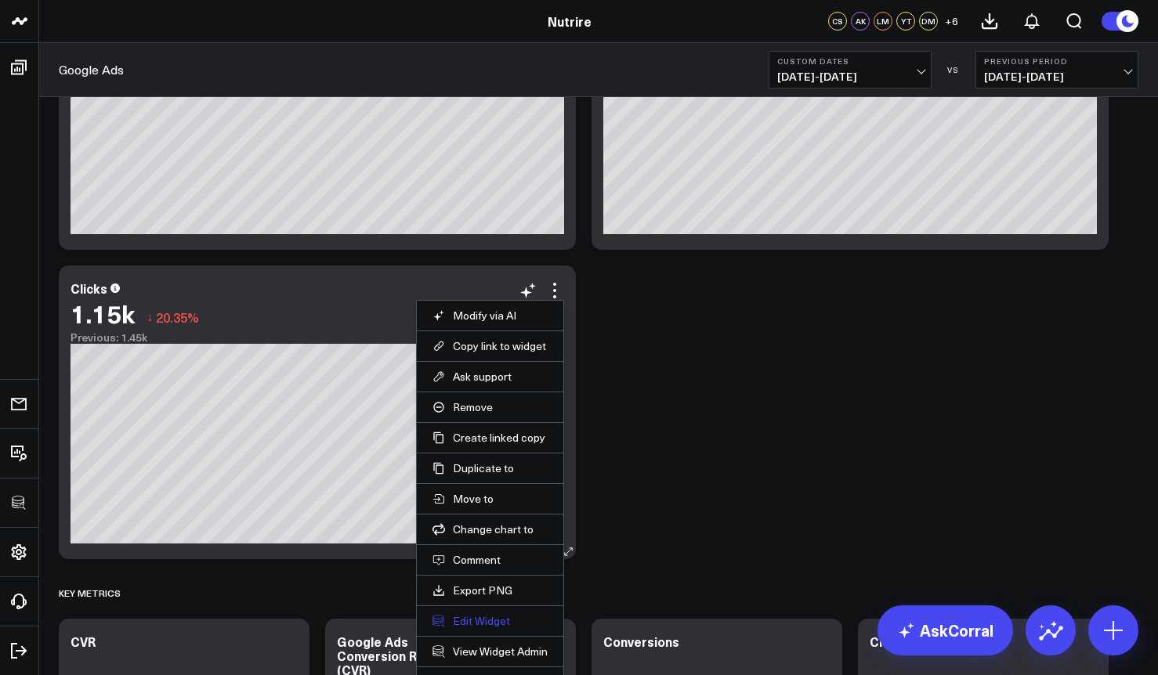
click at [479, 621] on button "Edit Widget" at bounding box center [489, 621] width 115 height 14
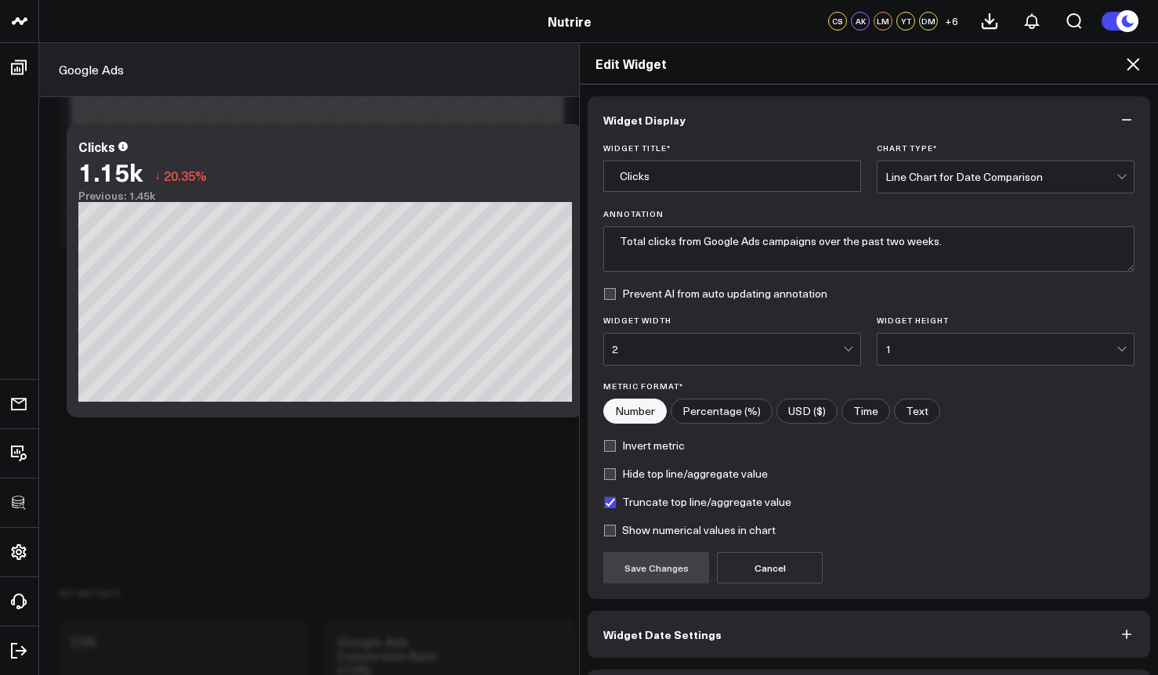
scroll to position [52, 0]
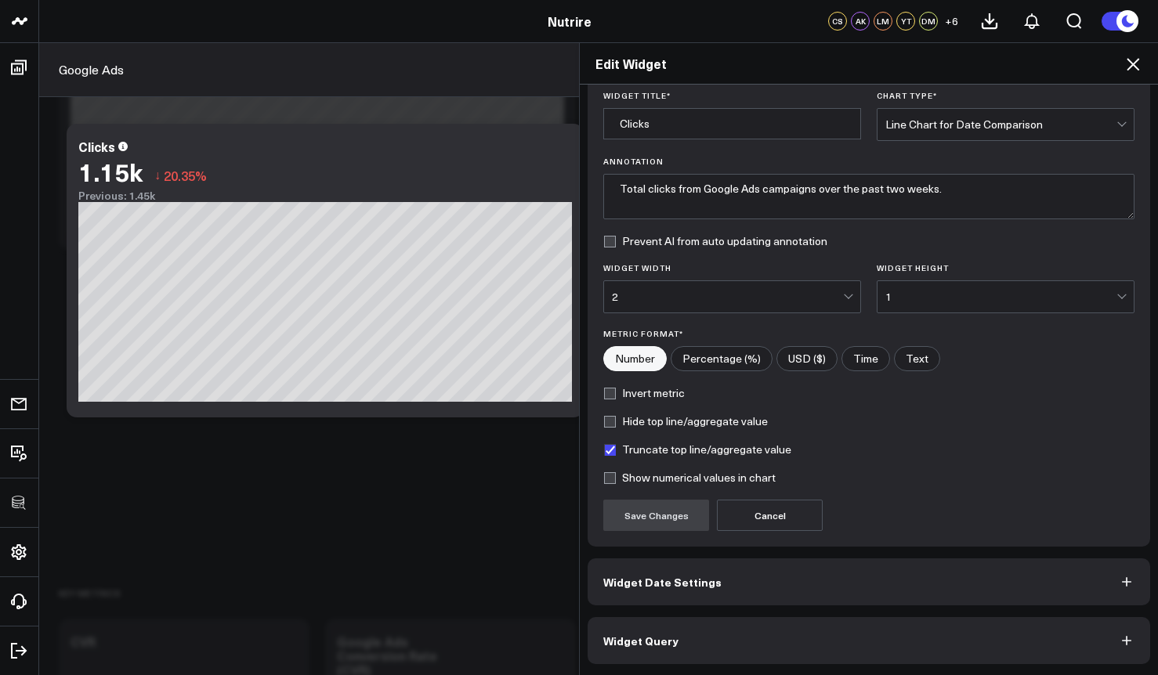
click at [672, 651] on button "Widget Query" at bounding box center [868, 640] width 562 height 47
